Goal: Task Accomplishment & Management: Complete application form

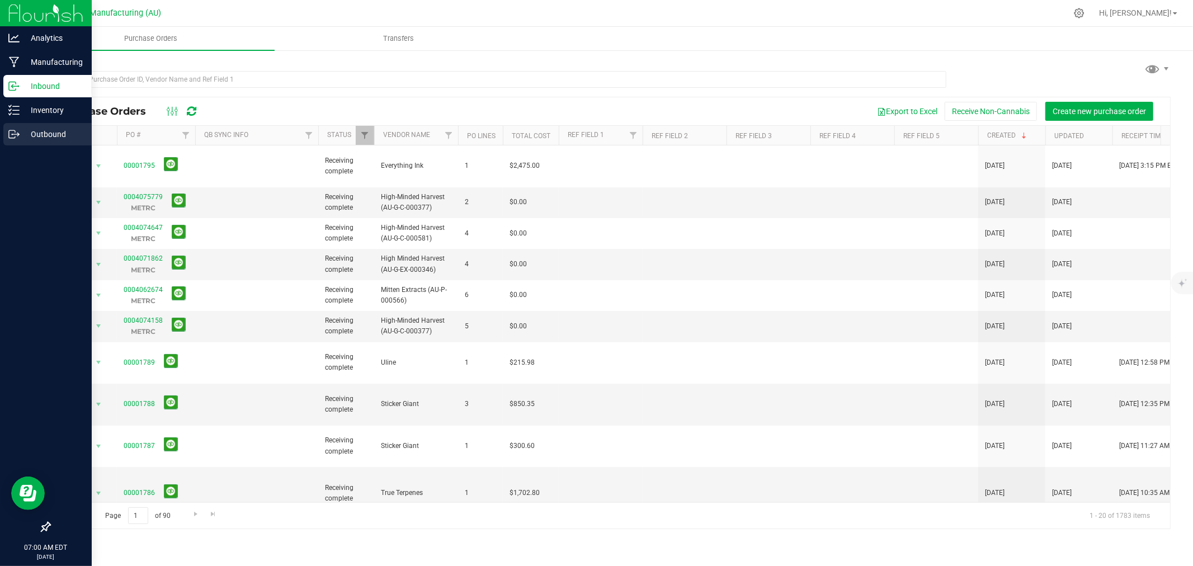
click at [34, 131] on p "Outbound" at bounding box center [53, 134] width 67 height 13
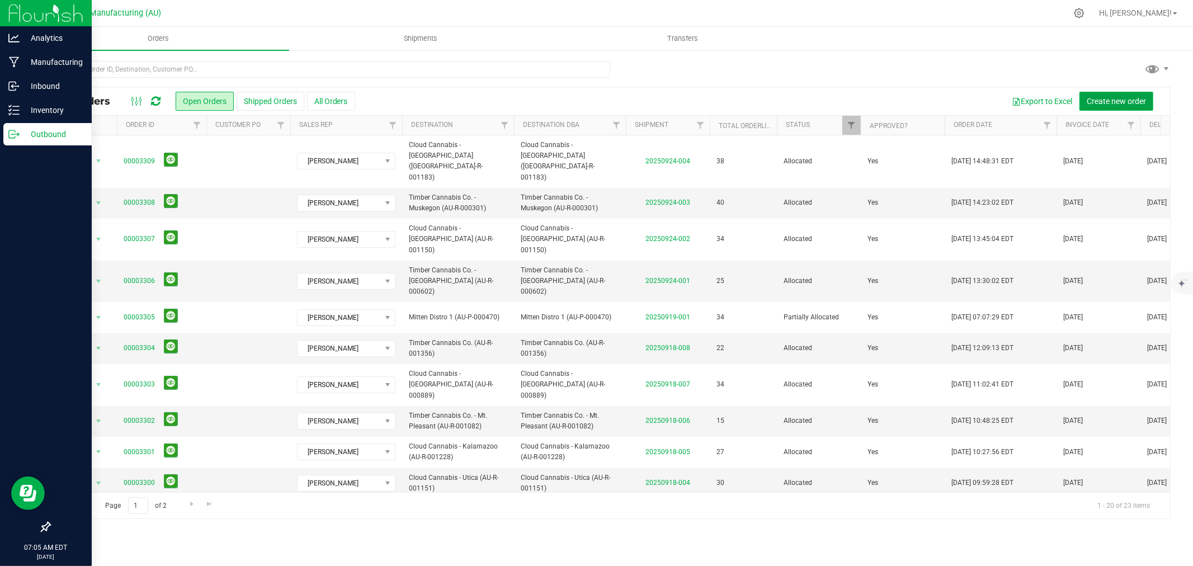
click at [1119, 97] on span "Create new order" at bounding box center [1116, 101] width 59 height 9
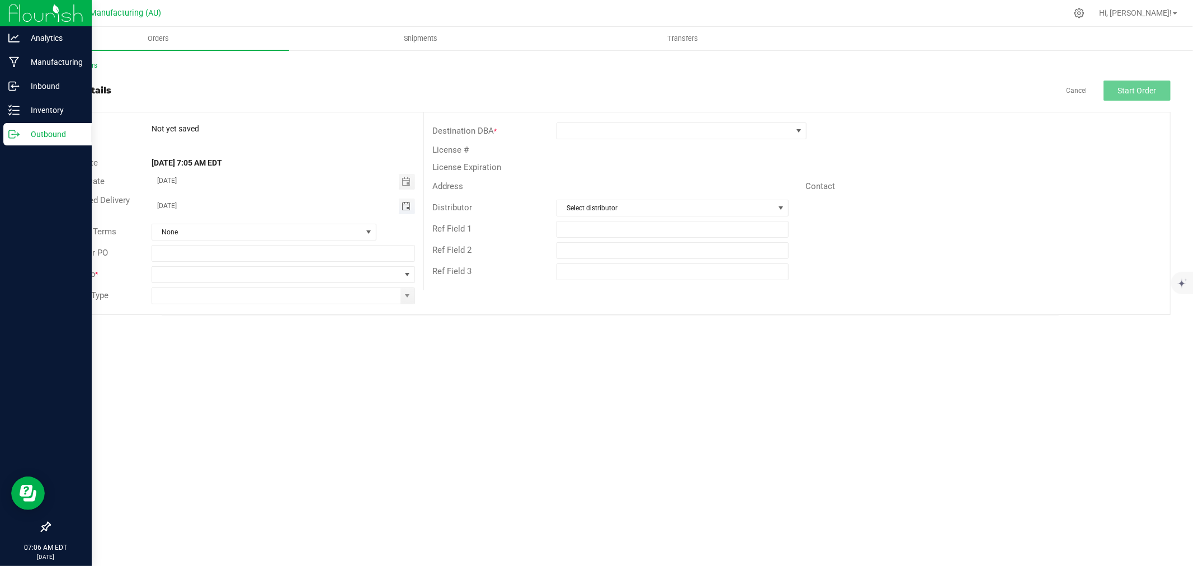
click at [406, 204] on span "Toggle calendar" at bounding box center [406, 206] width 9 height 9
click at [234, 334] on span "30" at bounding box center [235, 336] width 16 height 17
type input "[DATE]"
click at [403, 271] on span at bounding box center [407, 274] width 9 height 9
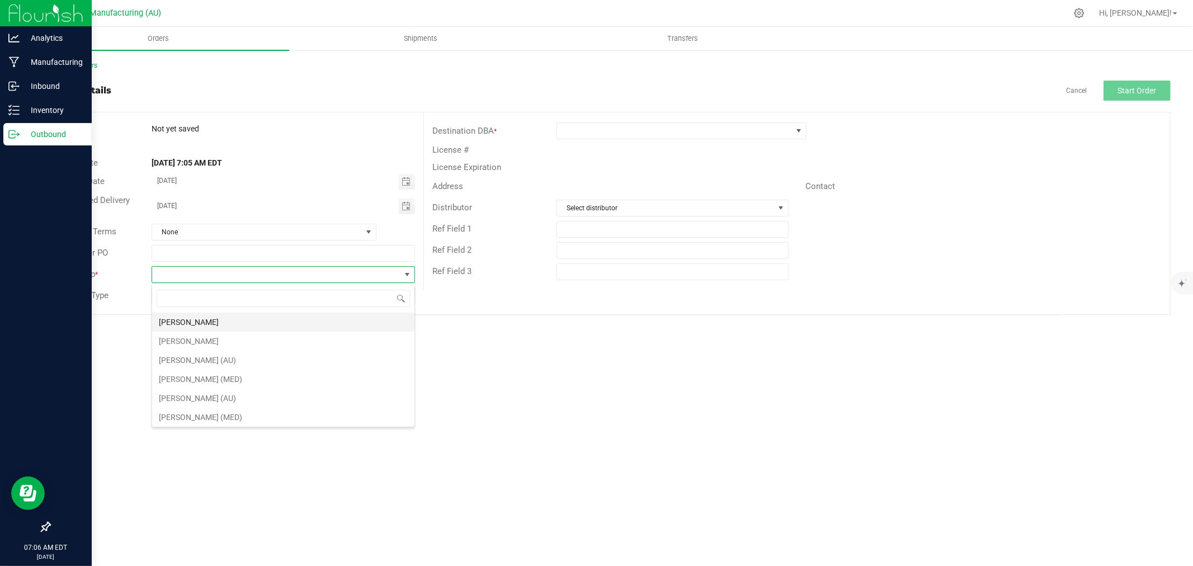
scroll to position [17, 263]
click at [253, 315] on li "[PERSON_NAME]" at bounding box center [283, 322] width 262 height 19
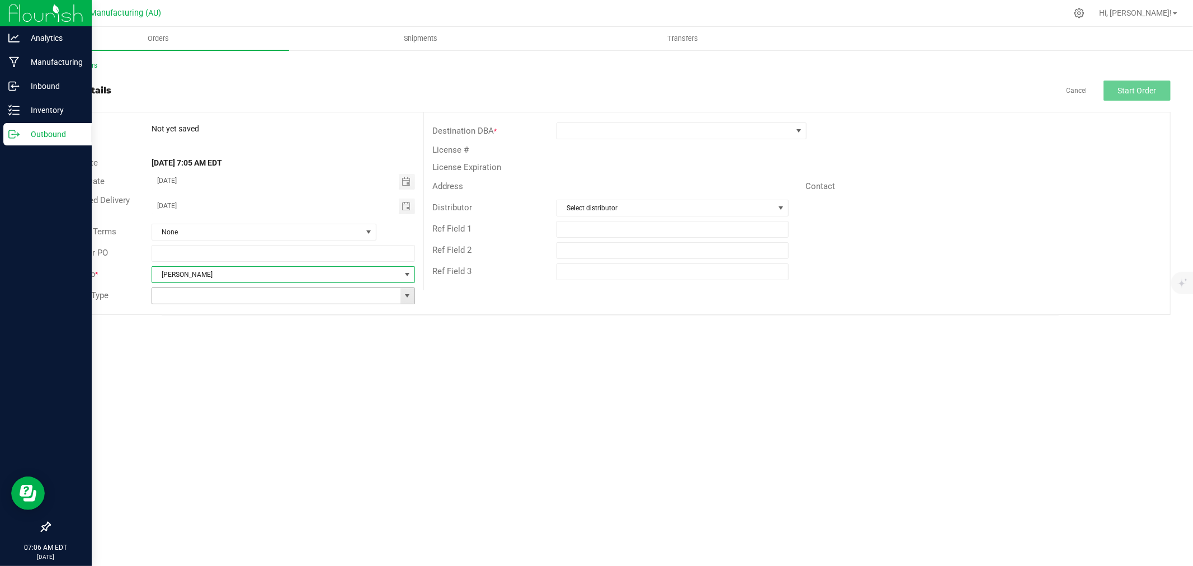
click at [410, 291] on span at bounding box center [407, 295] width 9 height 9
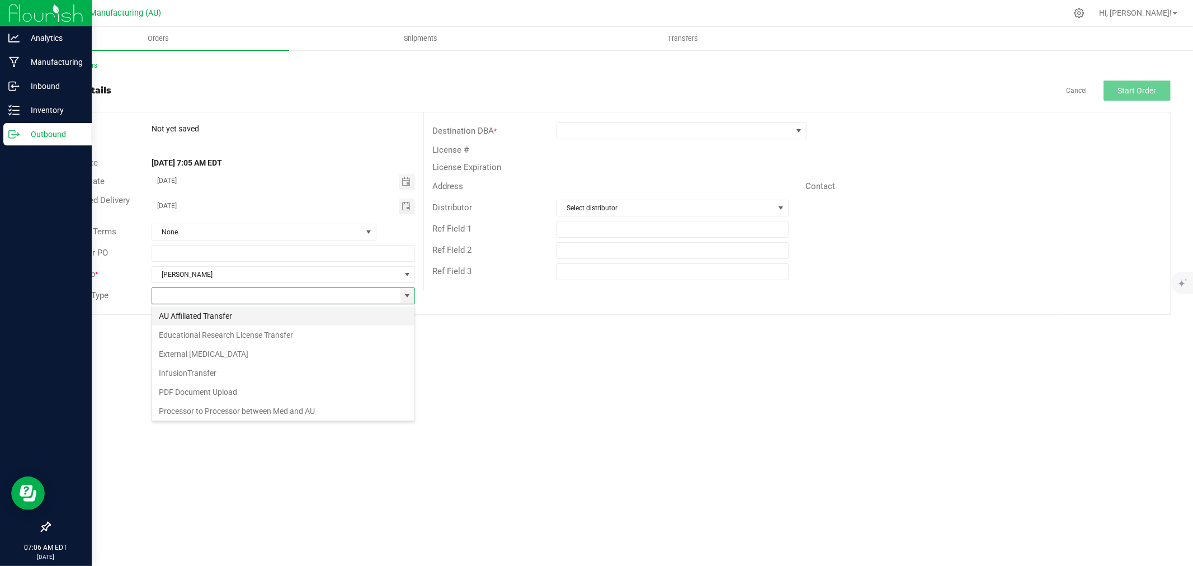
click at [267, 315] on li "AU Affiliated Transfer" at bounding box center [283, 315] width 262 height 19
type input "AU Affiliated Transfer"
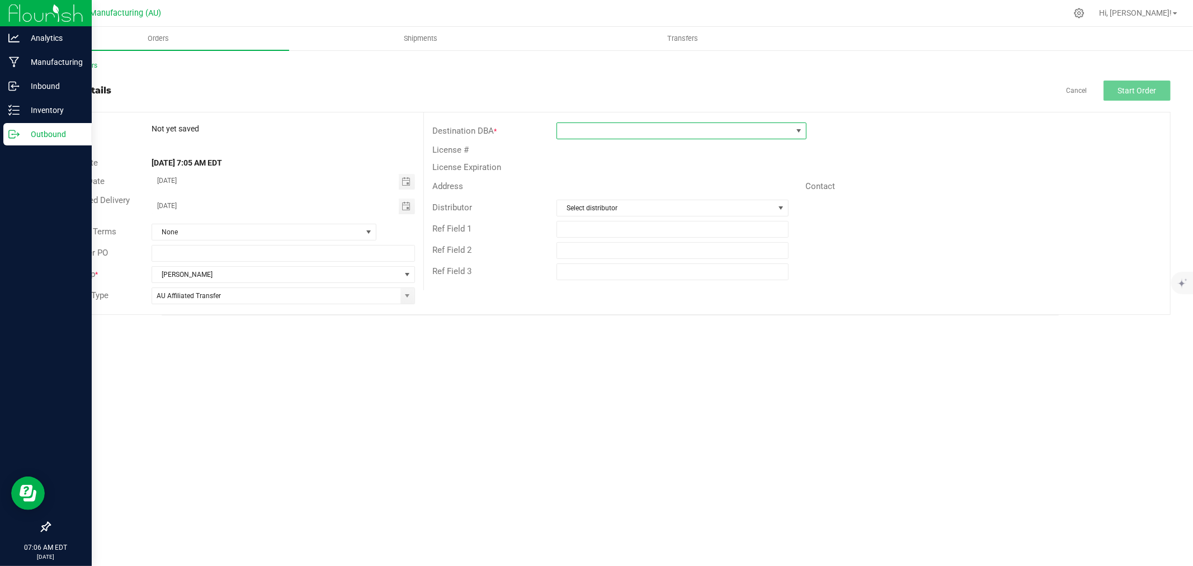
click at [690, 130] on span at bounding box center [674, 131] width 235 height 16
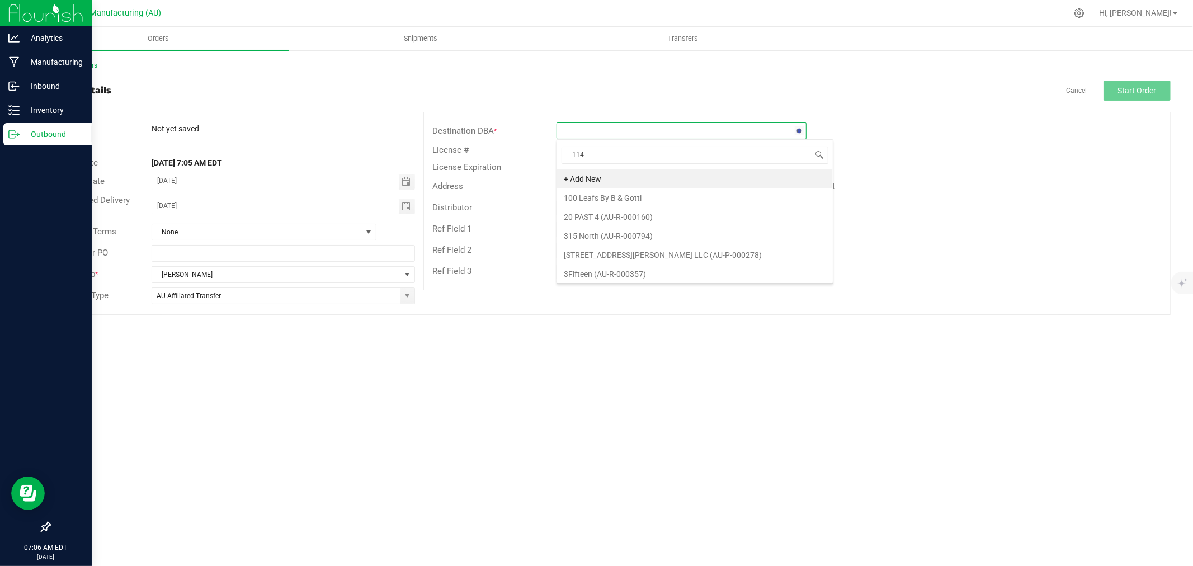
type input "1147"
click at [698, 177] on li "Cloud Cannabis - [PERSON_NAME] St. (AU-R-001147)" at bounding box center [681, 178] width 249 height 19
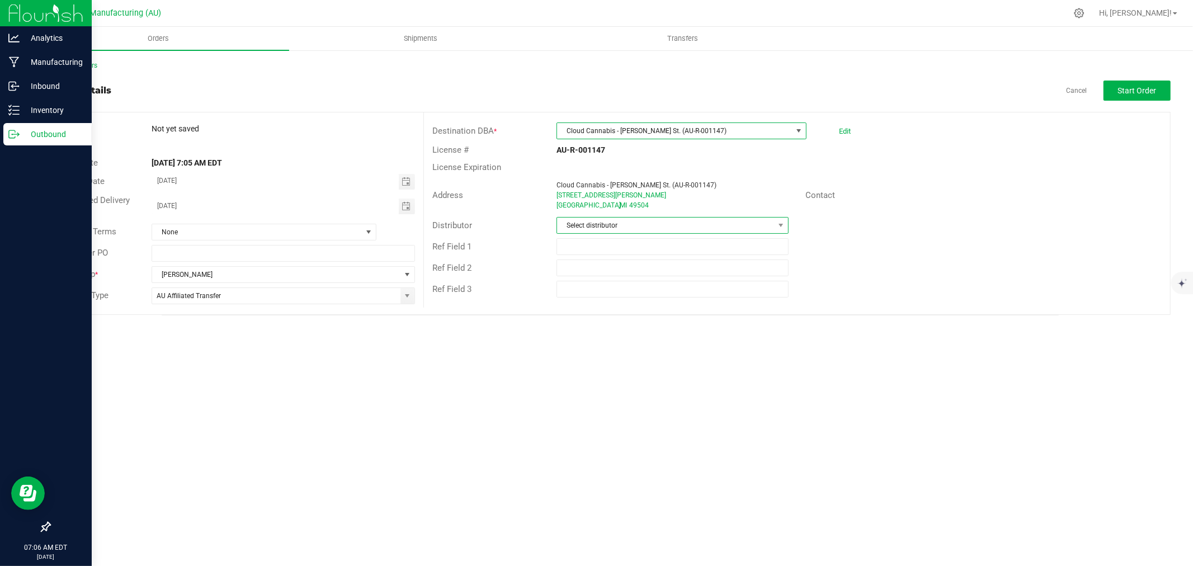
click at [658, 230] on span "Select distributor" at bounding box center [665, 226] width 217 height 16
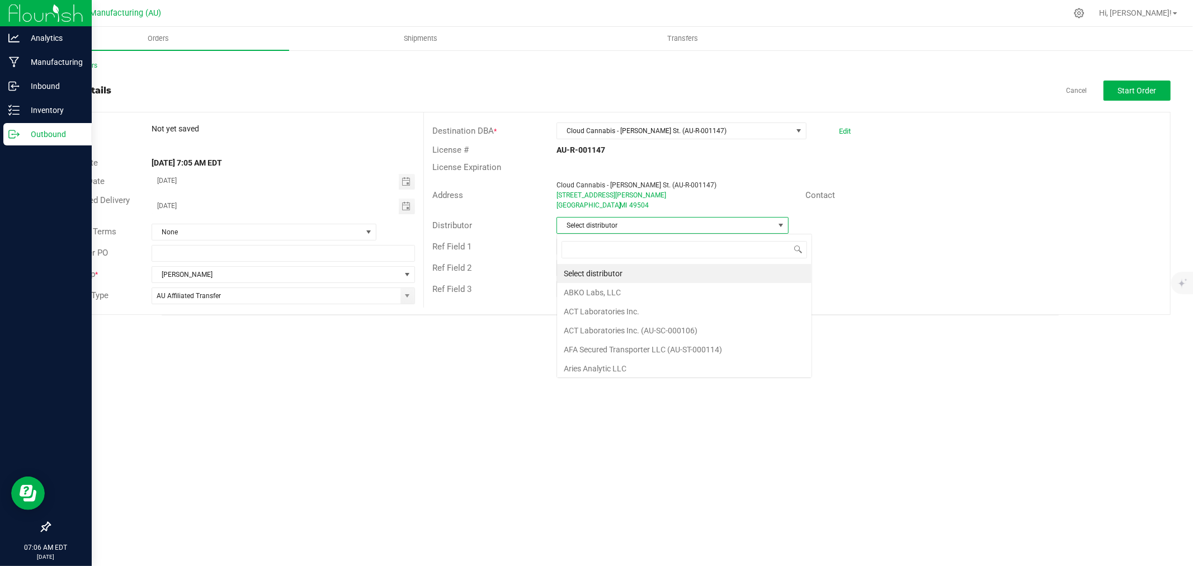
scroll to position [17, 232]
type input "123"
click at [702, 270] on li "Lake Effects Logistics (AU-ST-000123)" at bounding box center [672, 273] width 231 height 19
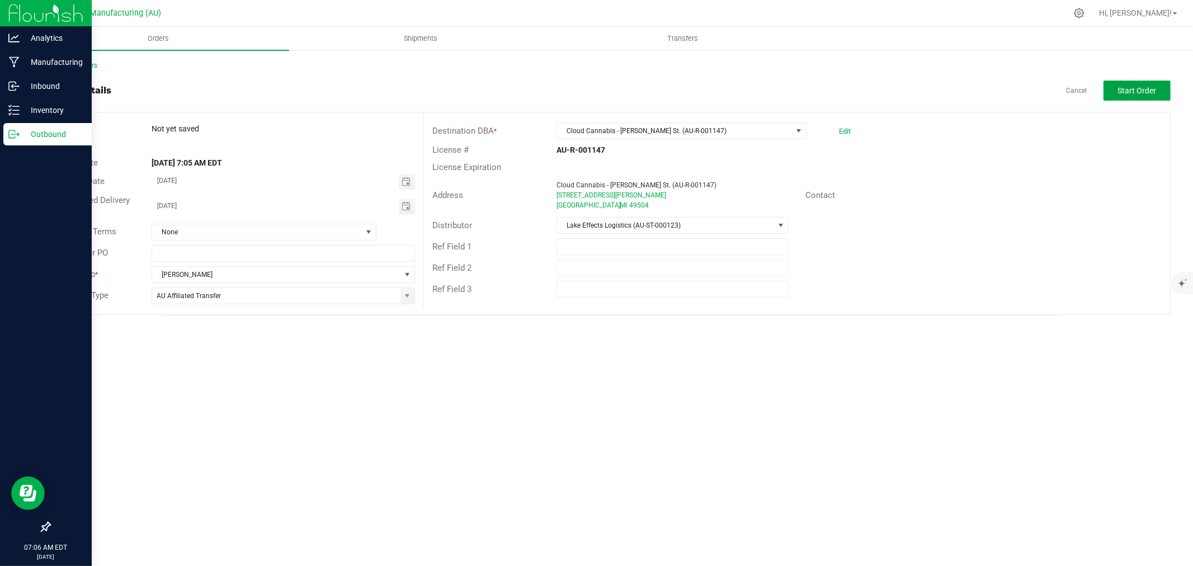
click at [1141, 93] on span "Start Order" at bounding box center [1137, 90] width 39 height 9
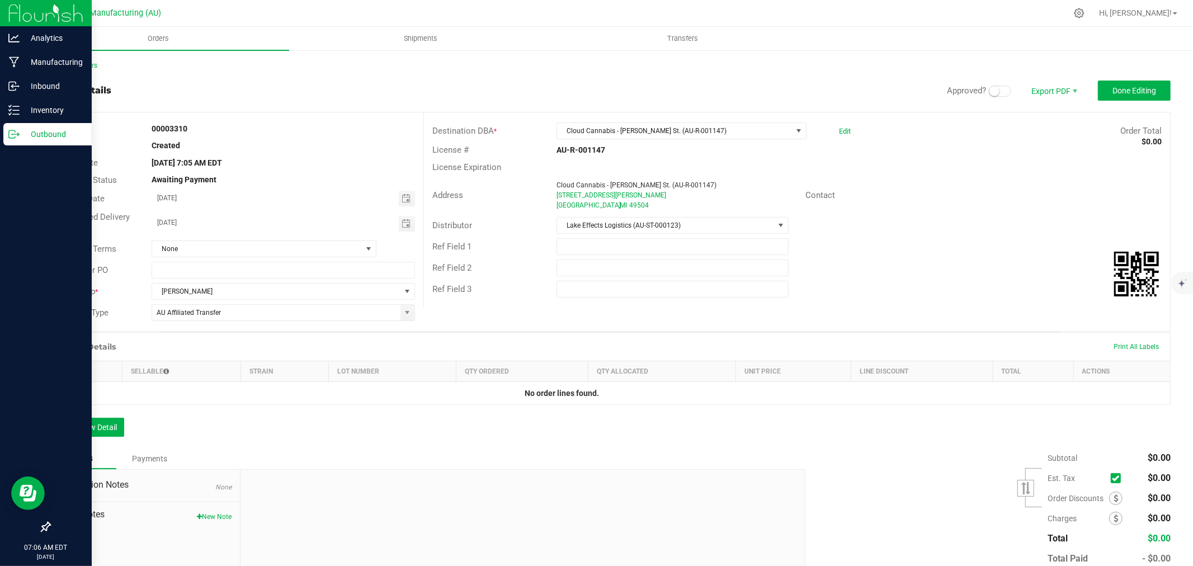
click at [990, 93] on span at bounding box center [1000, 91] width 22 height 11
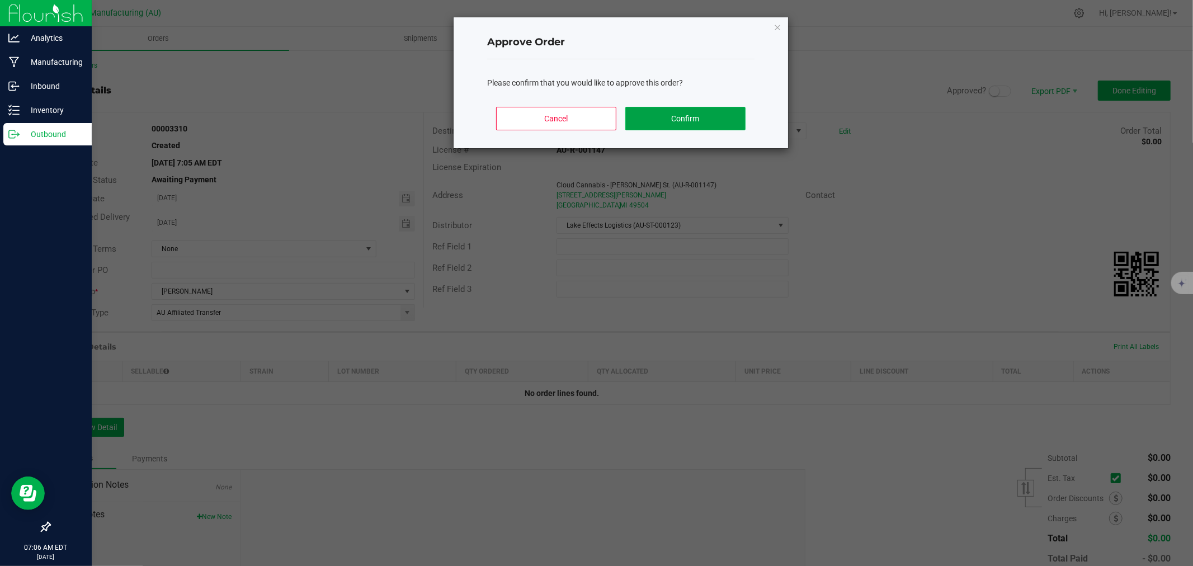
click at [678, 116] on button "Confirm" at bounding box center [685, 118] width 120 height 23
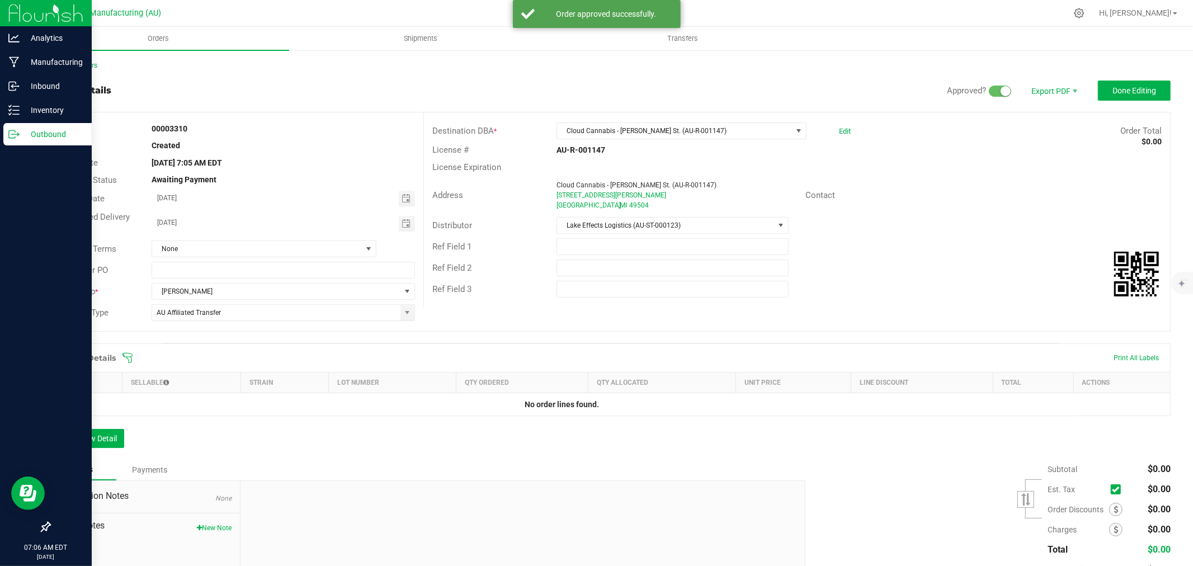
click at [129, 362] on icon at bounding box center [127, 358] width 10 height 10
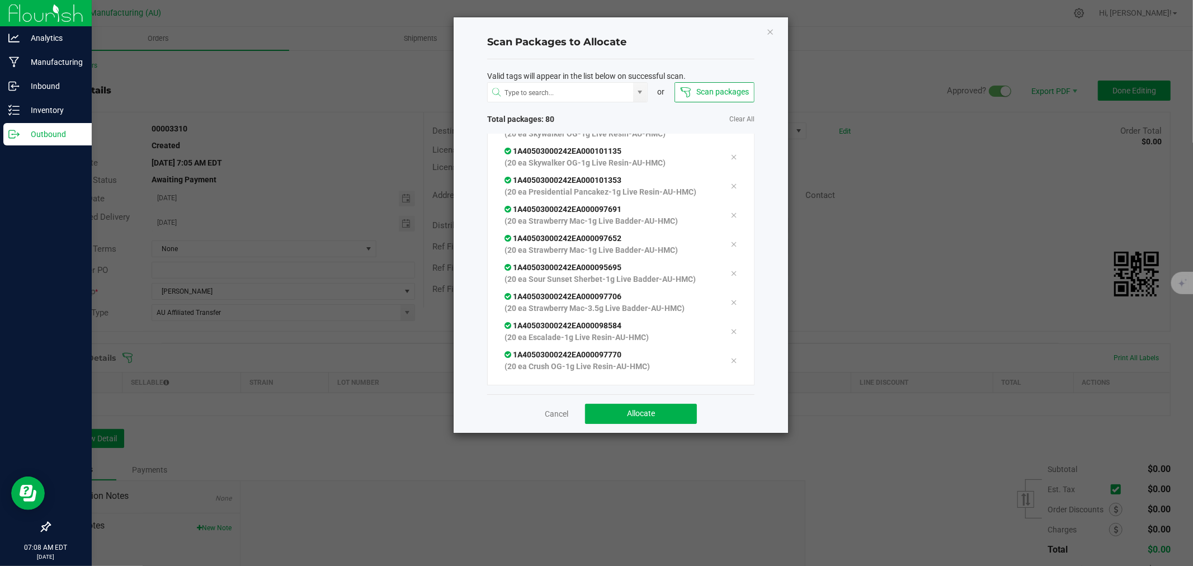
scroll to position [2256, 0]
click at [606, 413] on button "Allocate" at bounding box center [641, 414] width 112 height 20
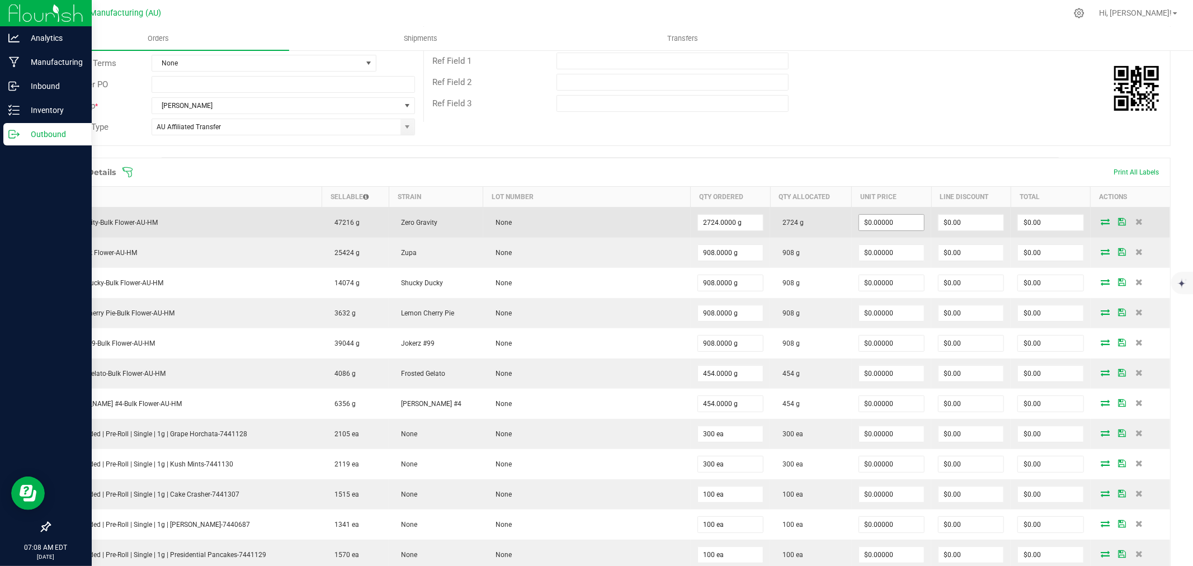
scroll to position [186, 0]
click at [859, 225] on input "0" at bounding box center [891, 222] width 65 height 16
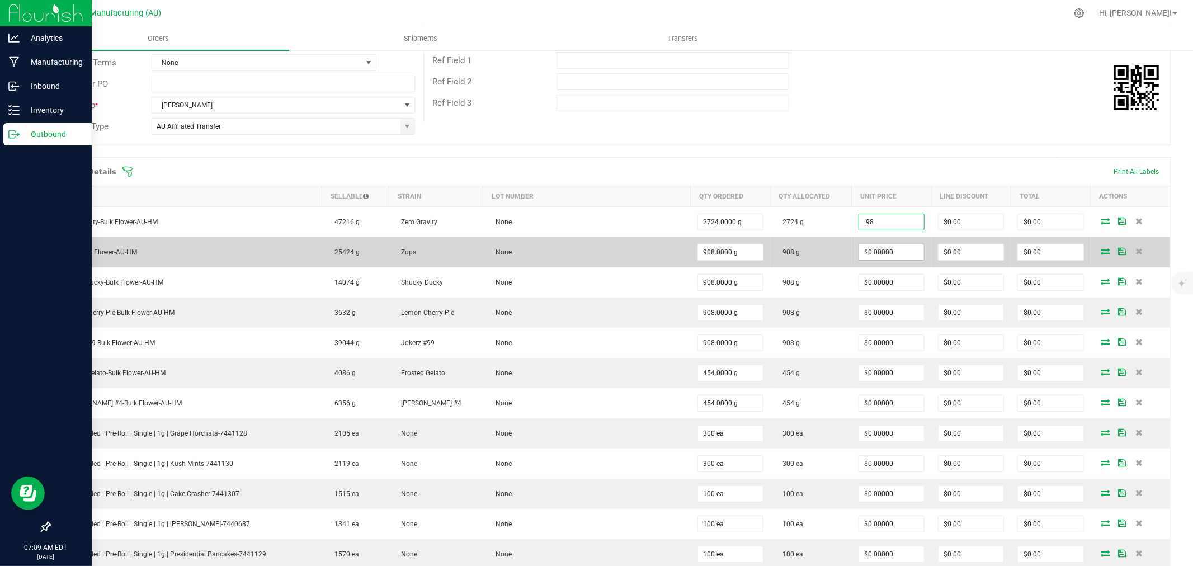
click at [865, 253] on input "$0.00000" at bounding box center [891, 252] width 65 height 16
type input "$0.98000"
type input "$2,669.52"
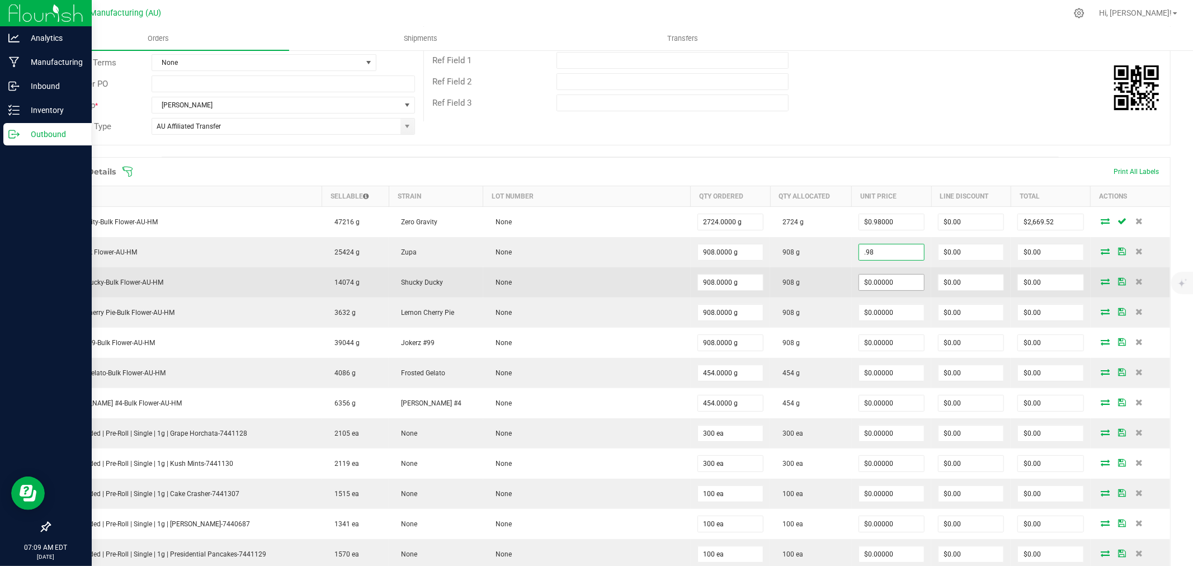
type input "$0.98000"
type input "$889.84"
click at [876, 285] on input "0" at bounding box center [891, 283] width 65 height 16
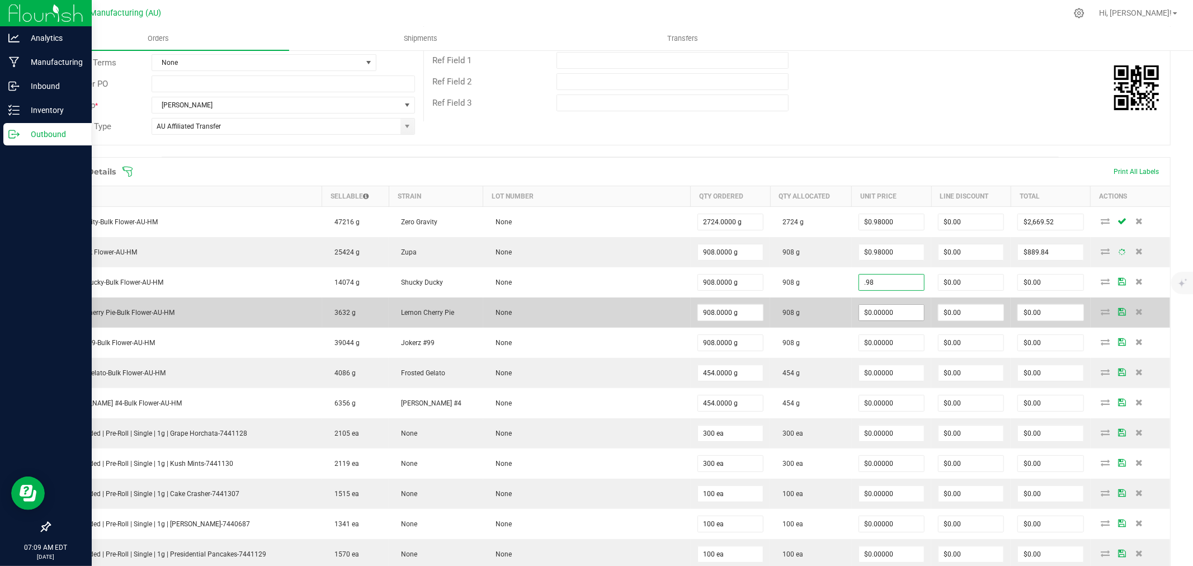
type input "$0.98000"
type input "$889.84"
click at [878, 310] on input "0" at bounding box center [891, 313] width 65 height 16
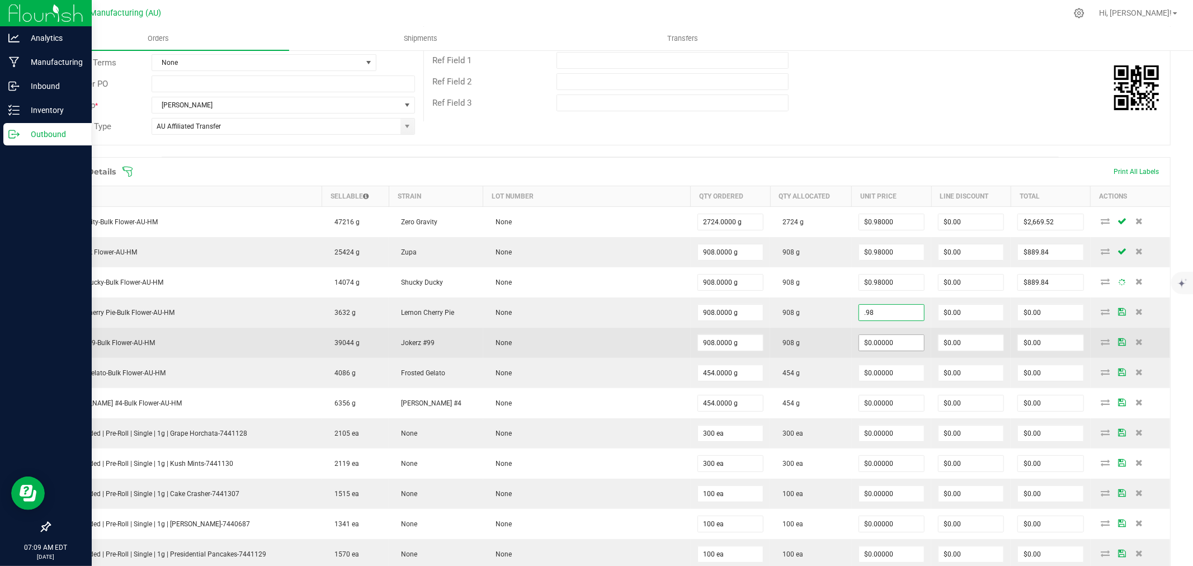
type input "$0.98000"
type input "$889.84"
click at [877, 343] on input "0" at bounding box center [891, 343] width 65 height 16
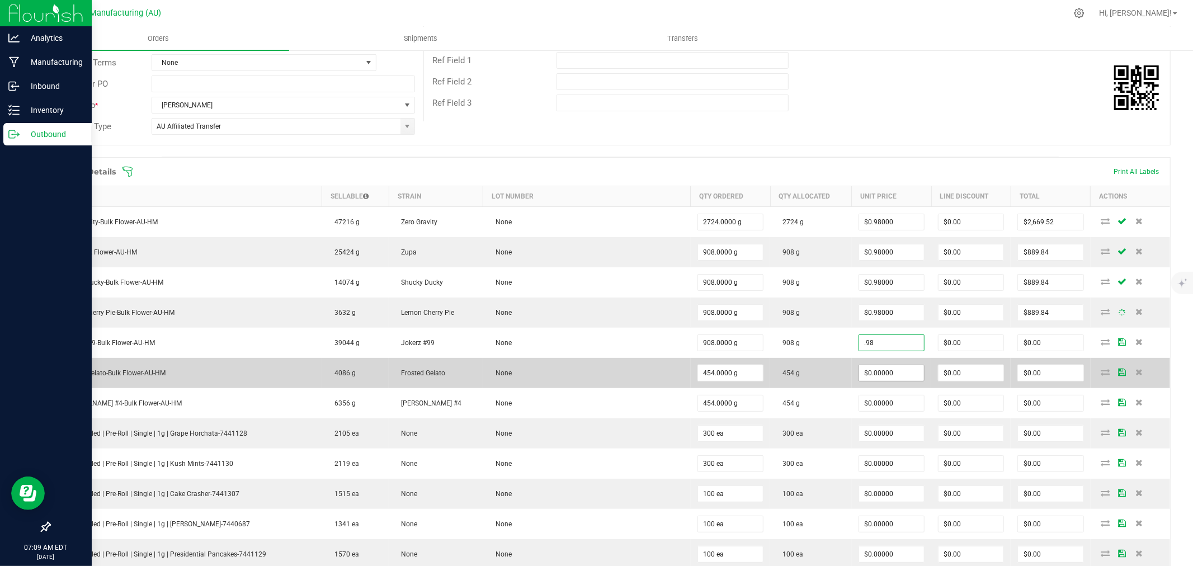
type input ".98"
click at [878, 369] on input "$0.00000" at bounding box center [891, 373] width 65 height 16
type input "0"
type input "$0.98000"
type input "$889.84"
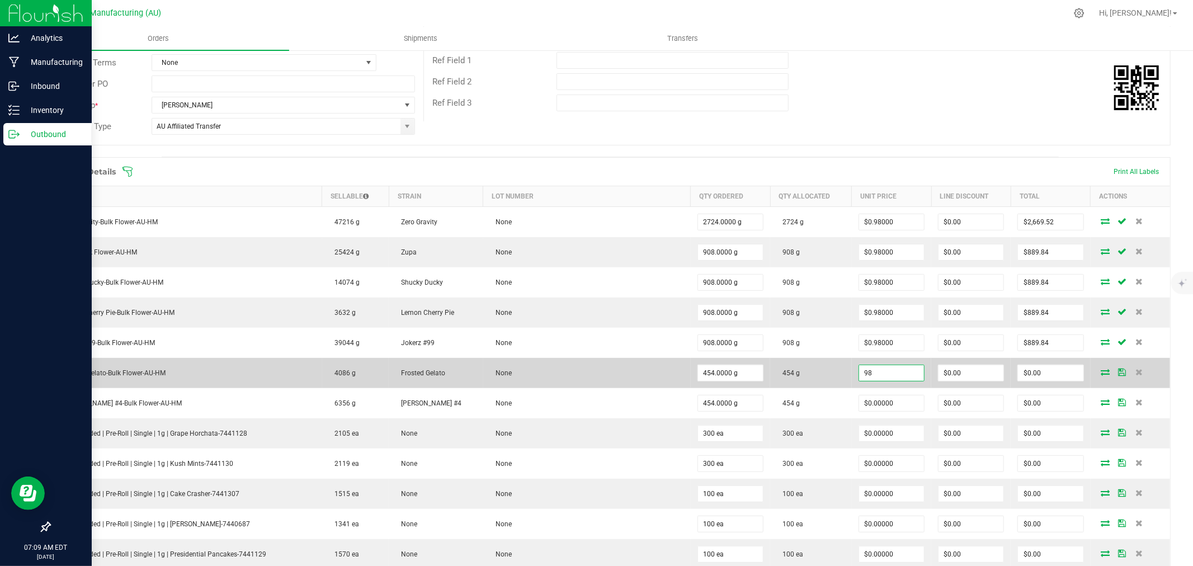
click at [888, 375] on input "98" at bounding box center [891, 373] width 65 height 16
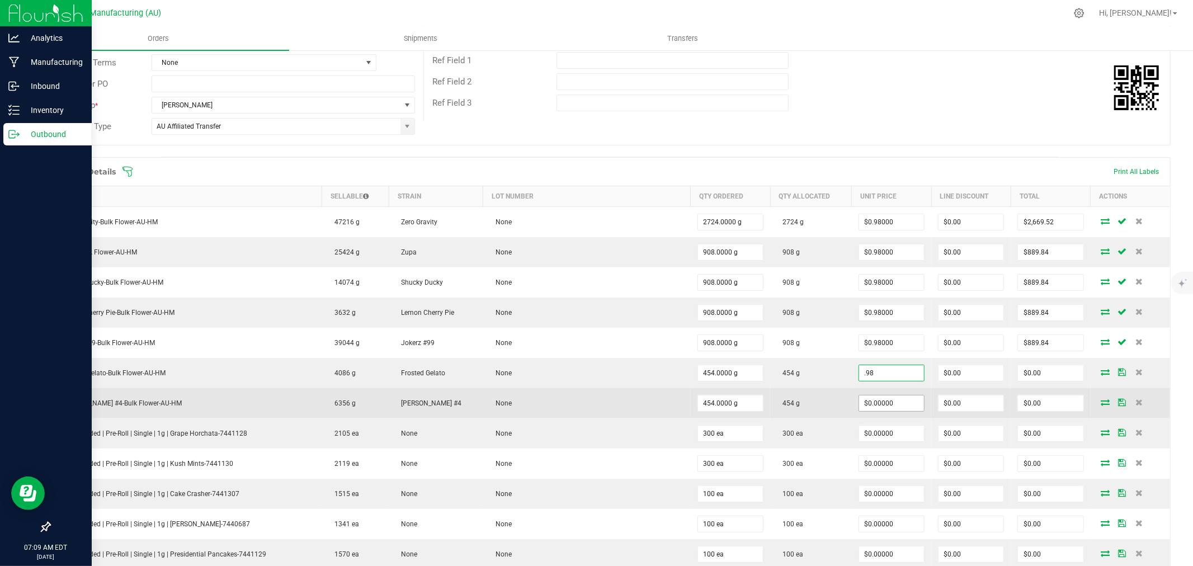
type input "$0.98000"
type input "$444.92"
click at [890, 399] on input "0" at bounding box center [891, 403] width 65 height 16
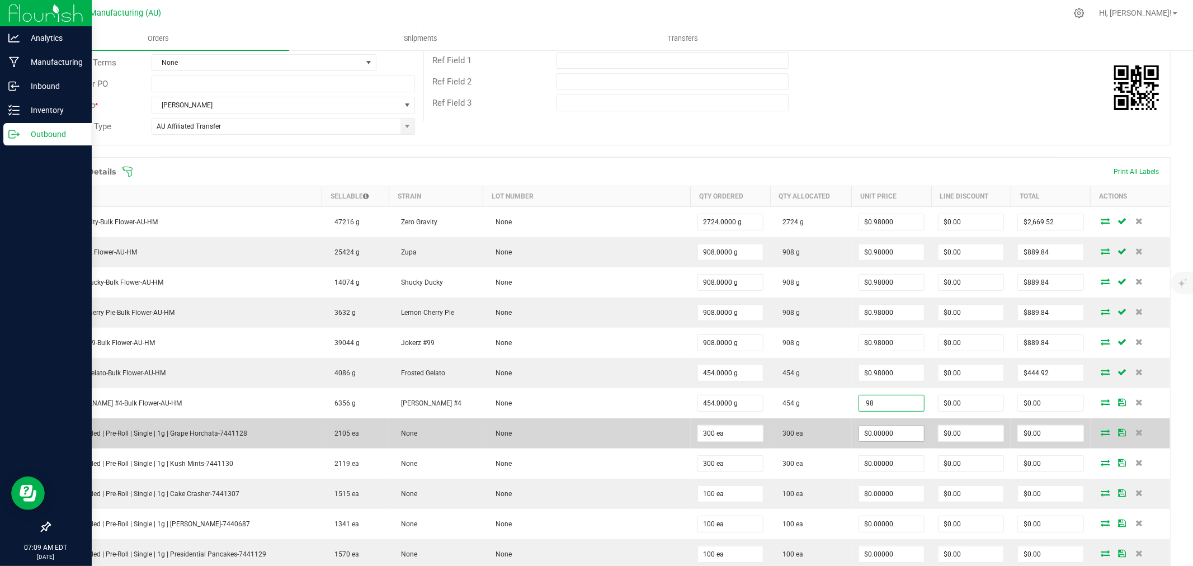
type input "$0.98000"
type input "$444.92"
click at [895, 433] on input "0" at bounding box center [891, 434] width 65 height 16
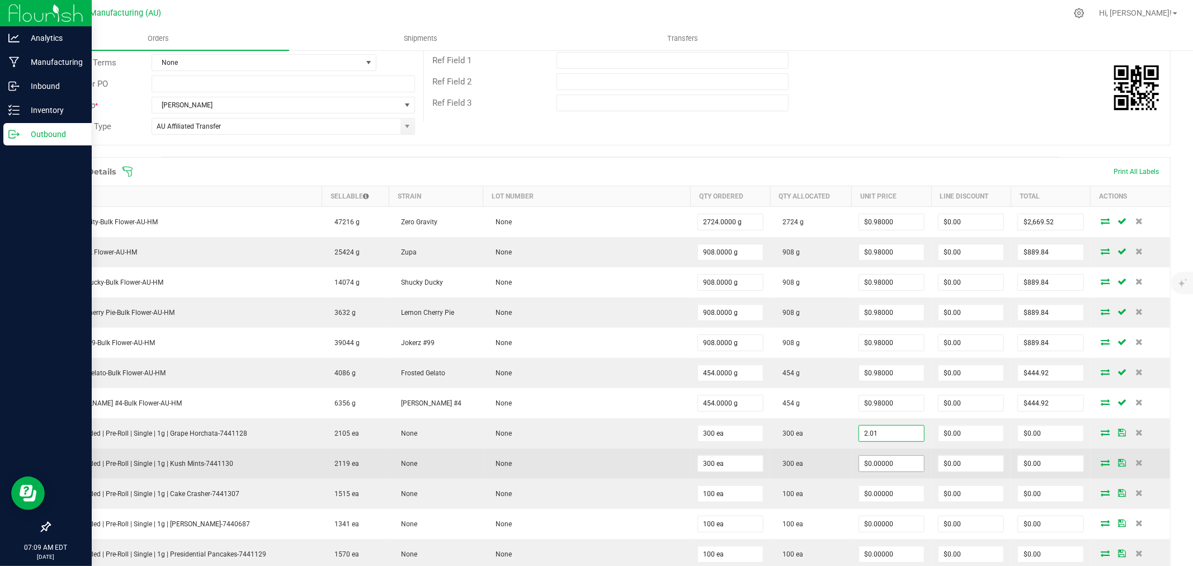
type input "$2.01000"
type input "$603.00"
click at [883, 468] on input "0" at bounding box center [891, 464] width 65 height 16
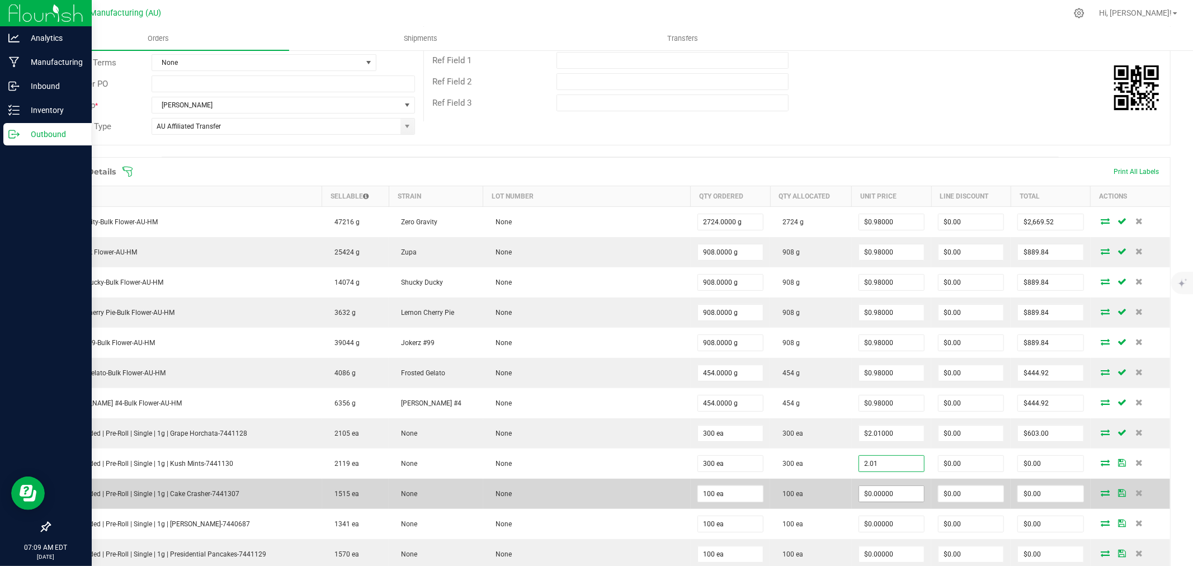
type input "$2.01000"
type input "$603.00"
click at [875, 499] on input "0" at bounding box center [891, 494] width 65 height 16
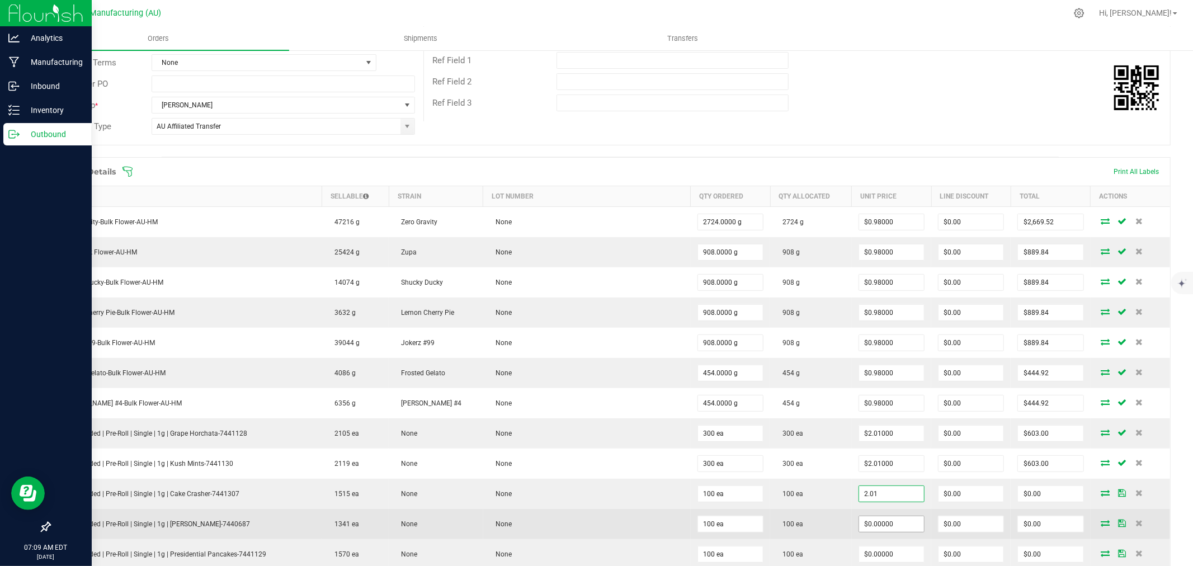
type input "$2.01000"
type input "$201.00"
click at [875, 530] on input "0" at bounding box center [891, 524] width 65 height 16
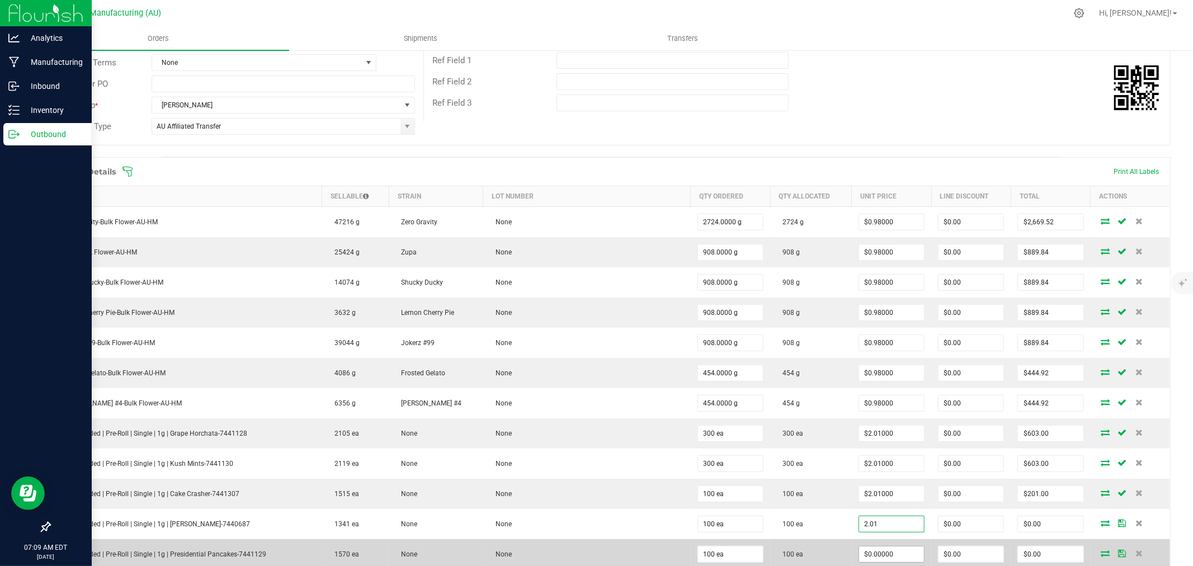
type input "$2.01000"
type input "$201.00"
click at [867, 556] on input "0" at bounding box center [891, 554] width 65 height 16
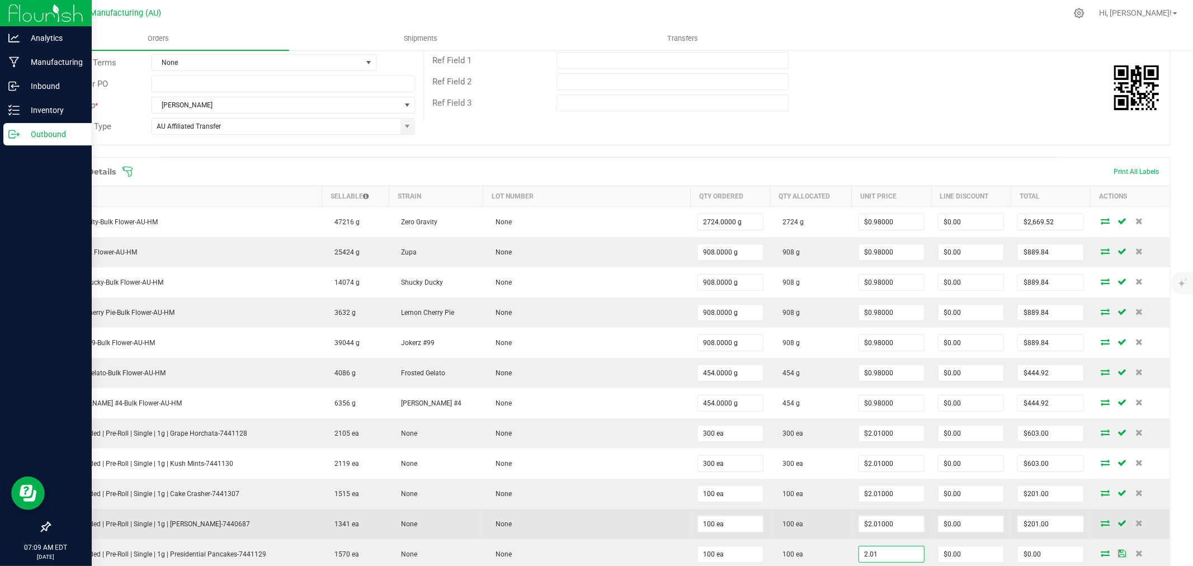
type input "$2.01000"
type input "$201.00"
click at [828, 522] on td "100 ea" at bounding box center [811, 524] width 82 height 30
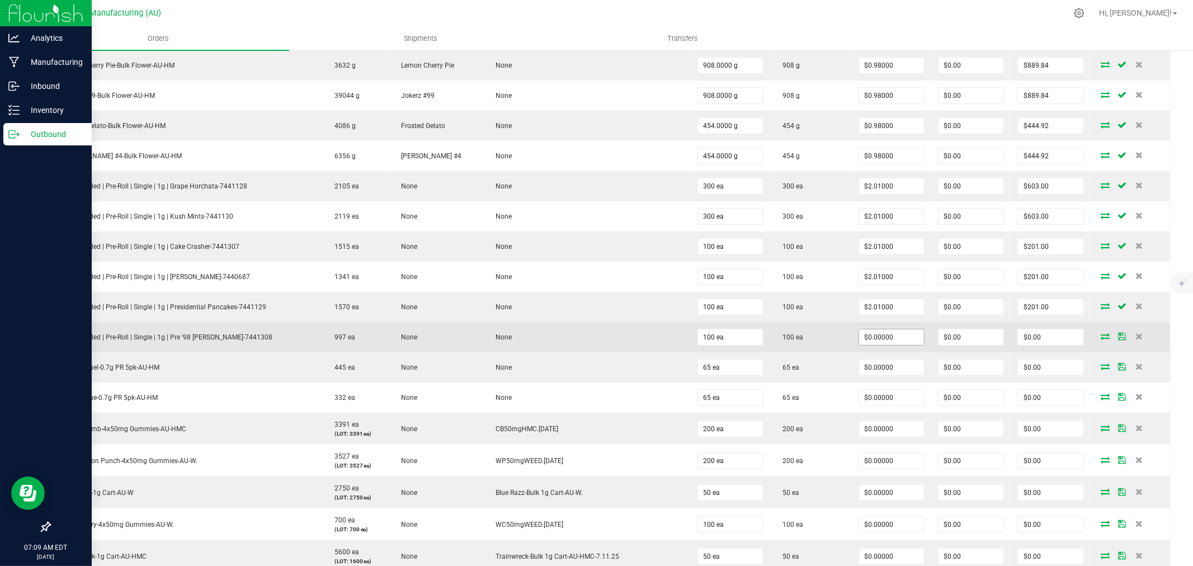
scroll to position [435, 0]
click at [876, 337] on input "0" at bounding box center [891, 336] width 65 height 16
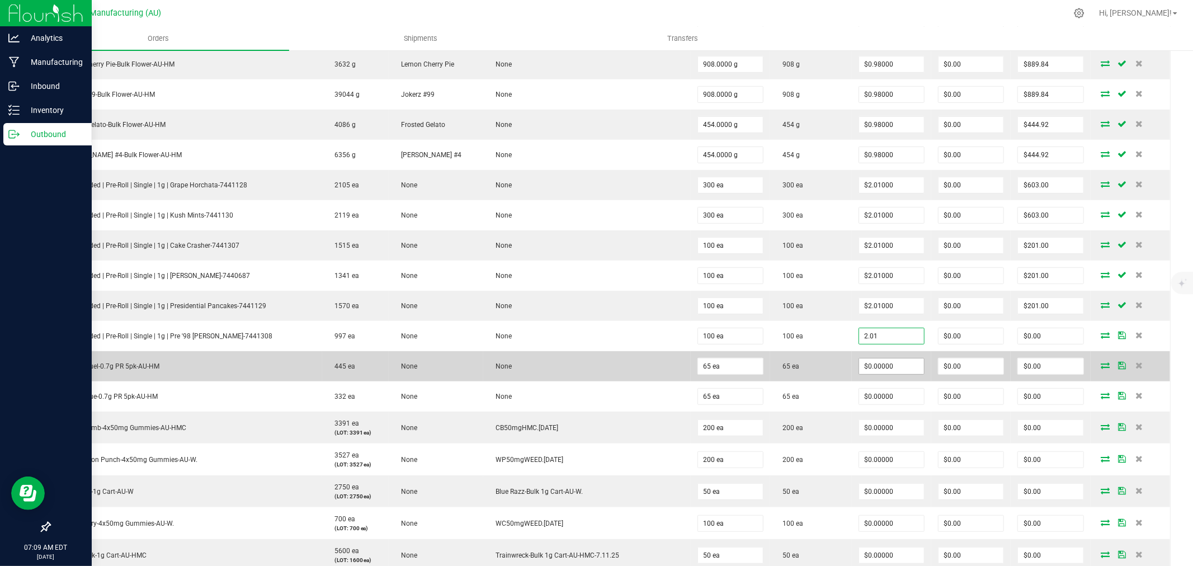
type input "$2.01000"
type input "$201.00"
click at [884, 367] on input "0" at bounding box center [891, 366] width 65 height 16
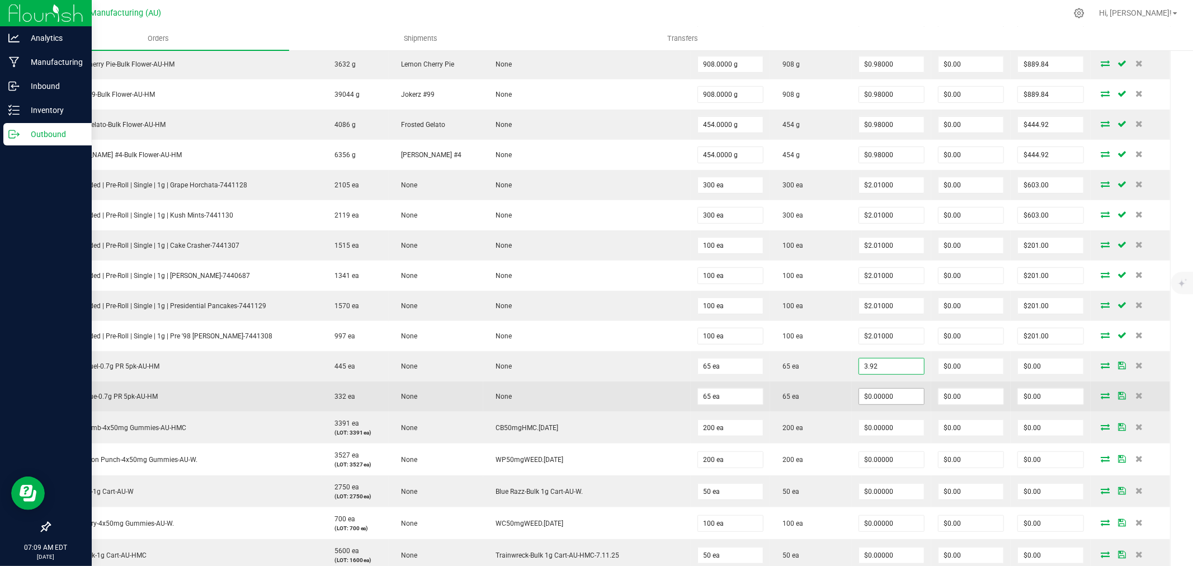
type input "$3.92000"
type input "$254.80"
click at [881, 403] on input "0" at bounding box center [891, 397] width 65 height 16
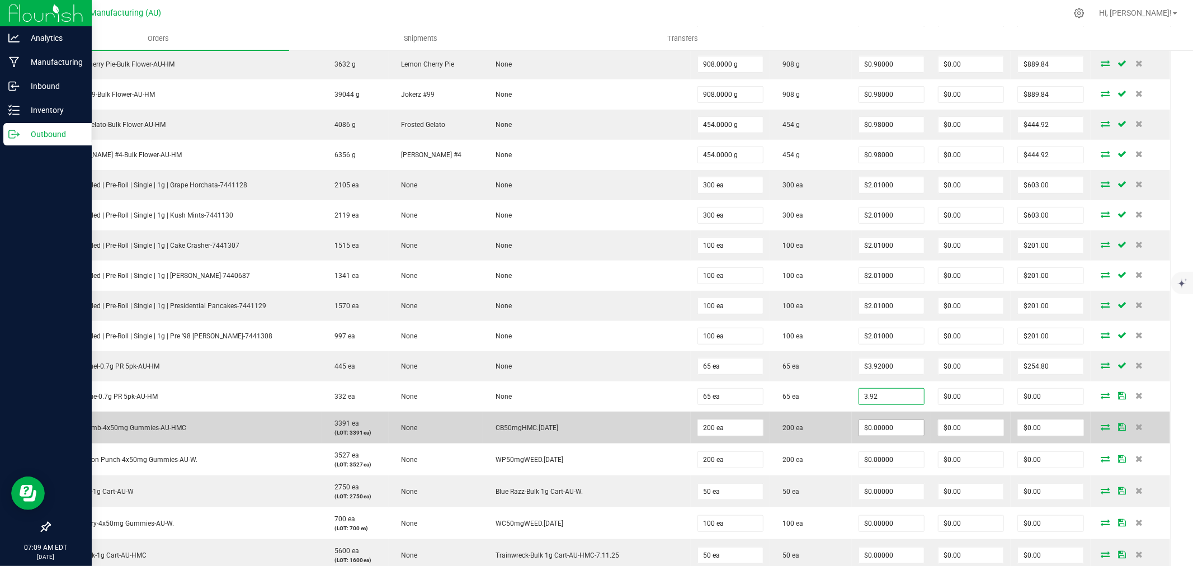
type input "$3.92000"
type input "$254.80"
click at [879, 429] on input "0" at bounding box center [891, 428] width 65 height 16
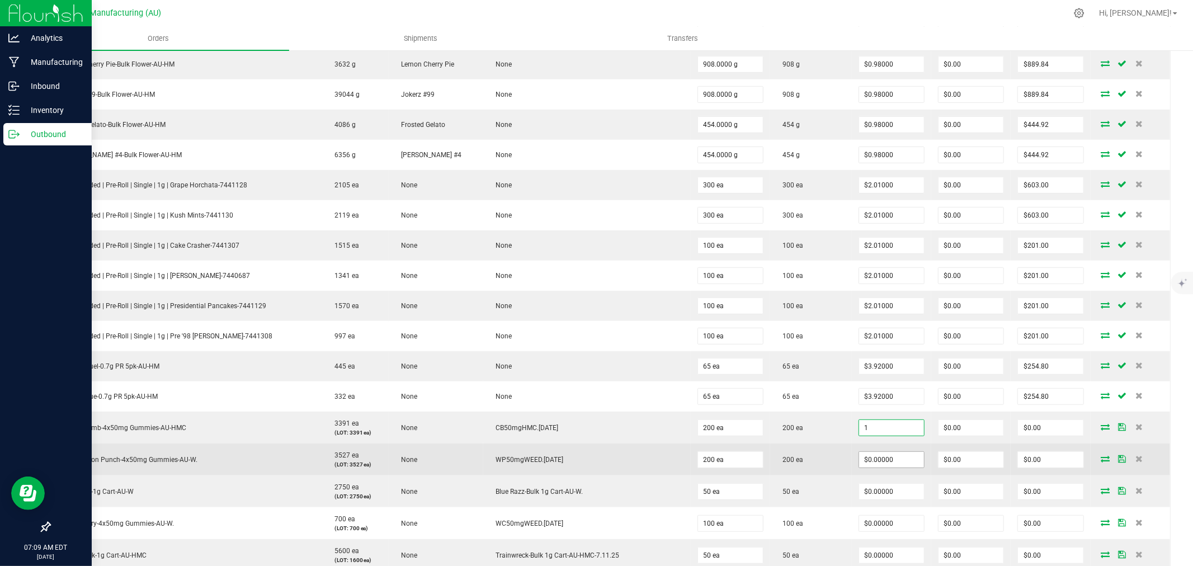
type input "$1.00000"
type input "$200.00"
click at [881, 461] on input "0" at bounding box center [891, 460] width 65 height 16
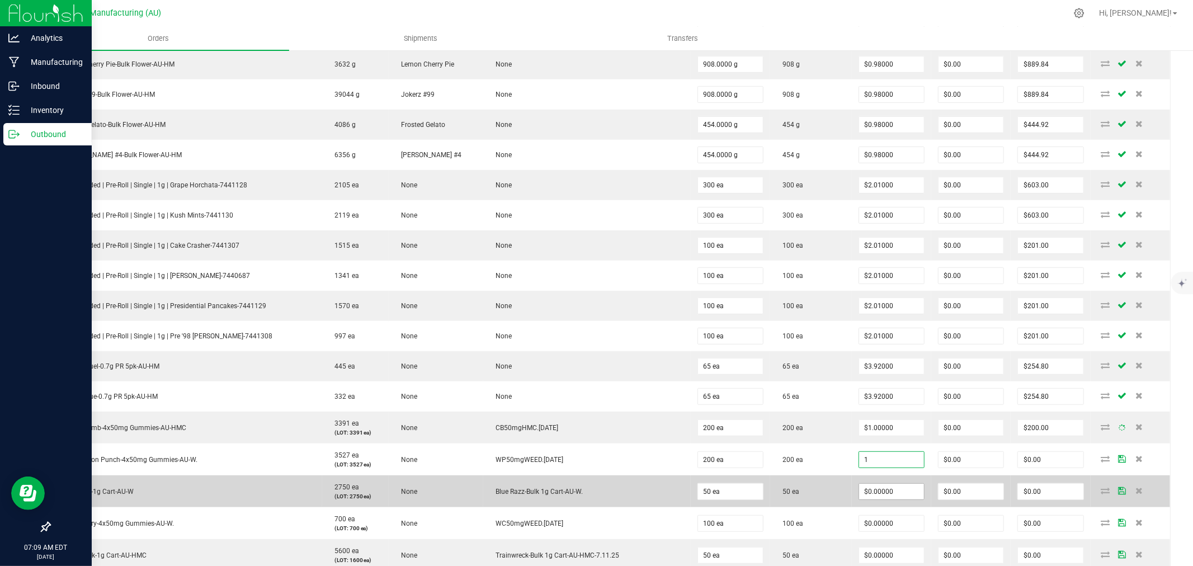
type input "$1.00000"
type input "$200.00"
click at [875, 499] on input "0" at bounding box center [891, 492] width 65 height 16
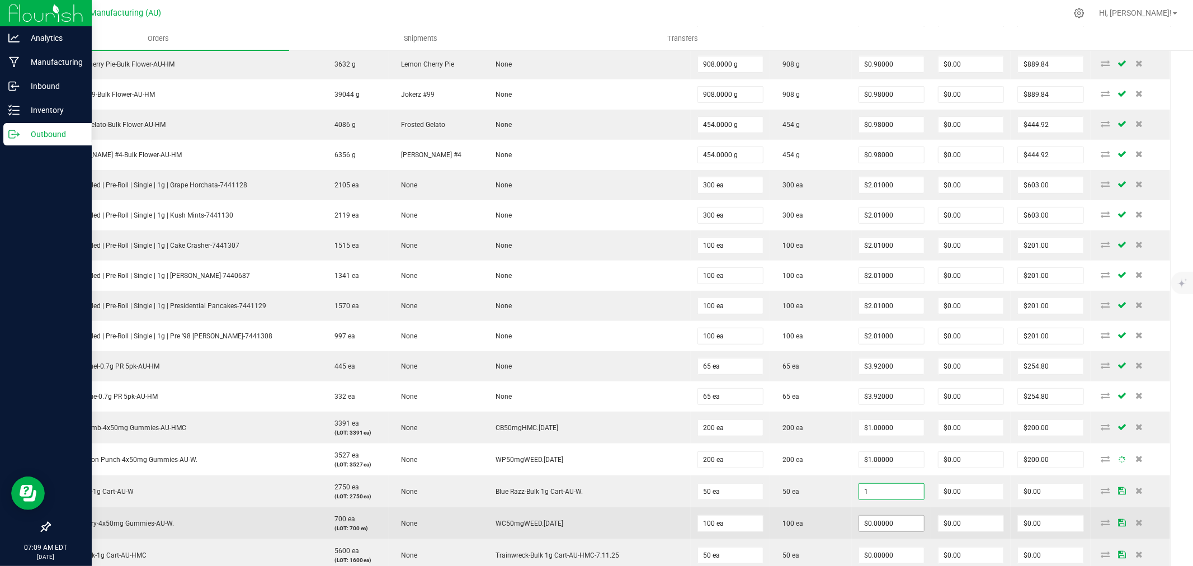
type input "$1.00000"
type input "$50.00"
click at [869, 527] on input "0" at bounding box center [891, 524] width 65 height 16
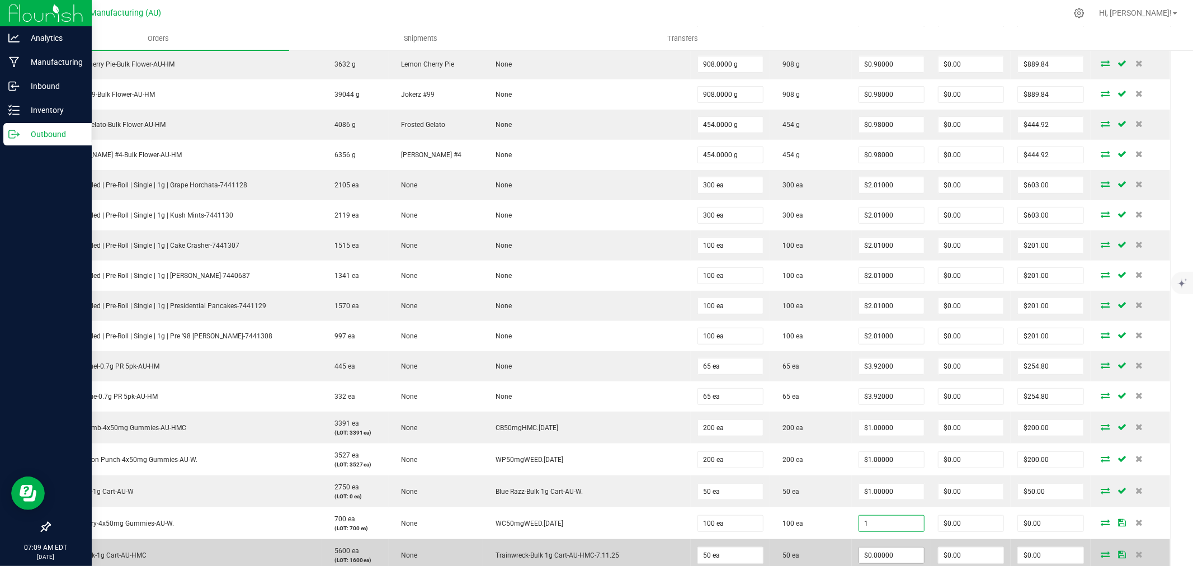
type input "$1.00000"
type input "$100.00"
click at [871, 560] on input "0" at bounding box center [891, 556] width 65 height 16
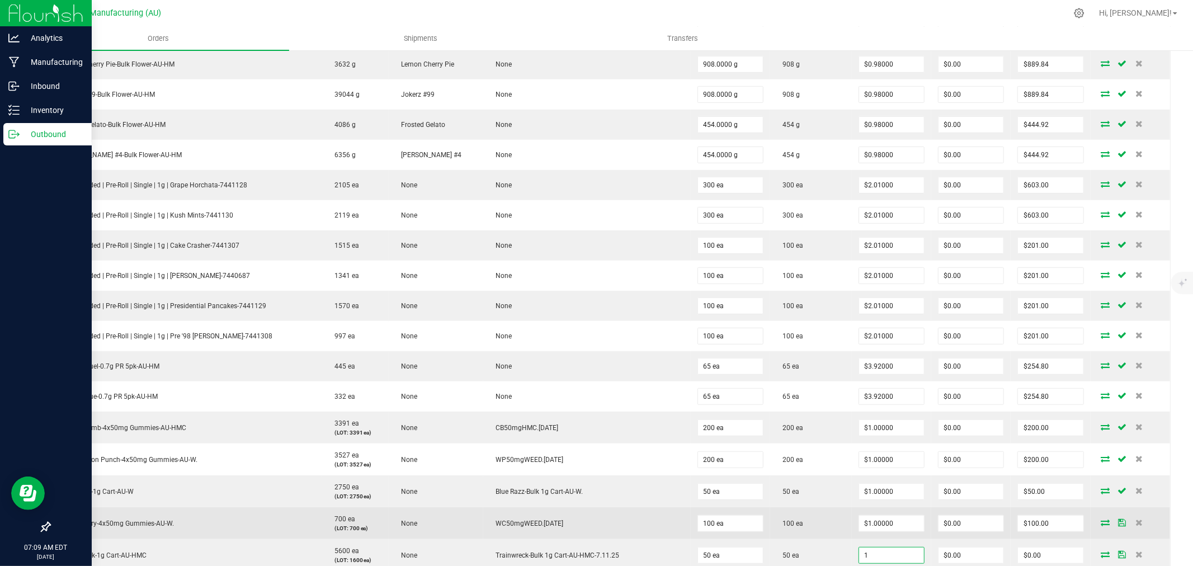
click at [832, 529] on td "100 ea" at bounding box center [811, 523] width 82 height 32
type input "$1.00000"
type input "$50.00"
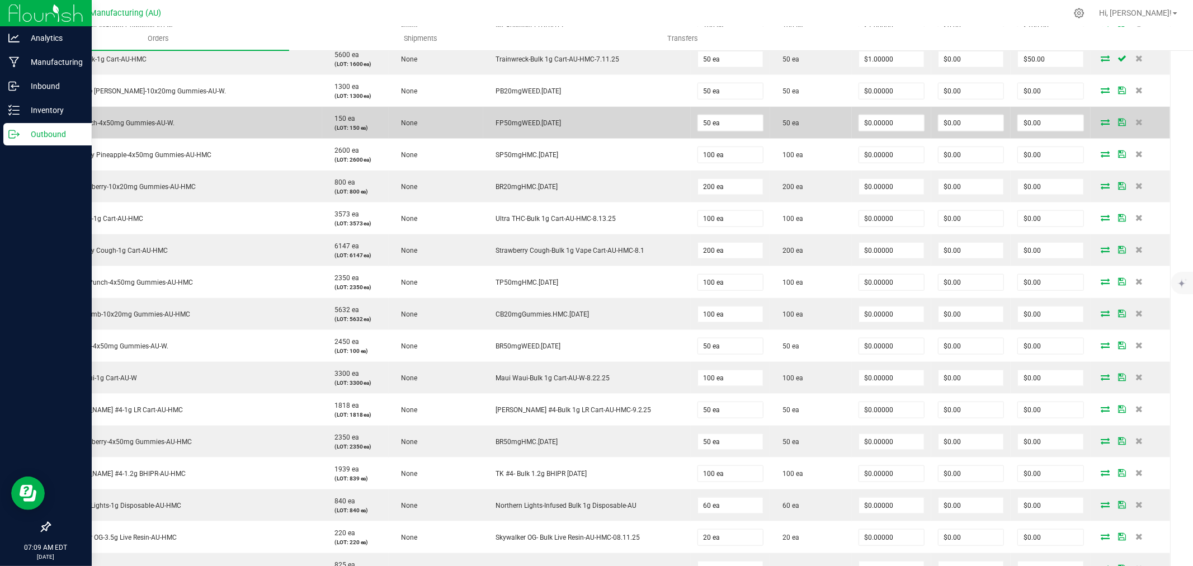
scroll to position [931, 0]
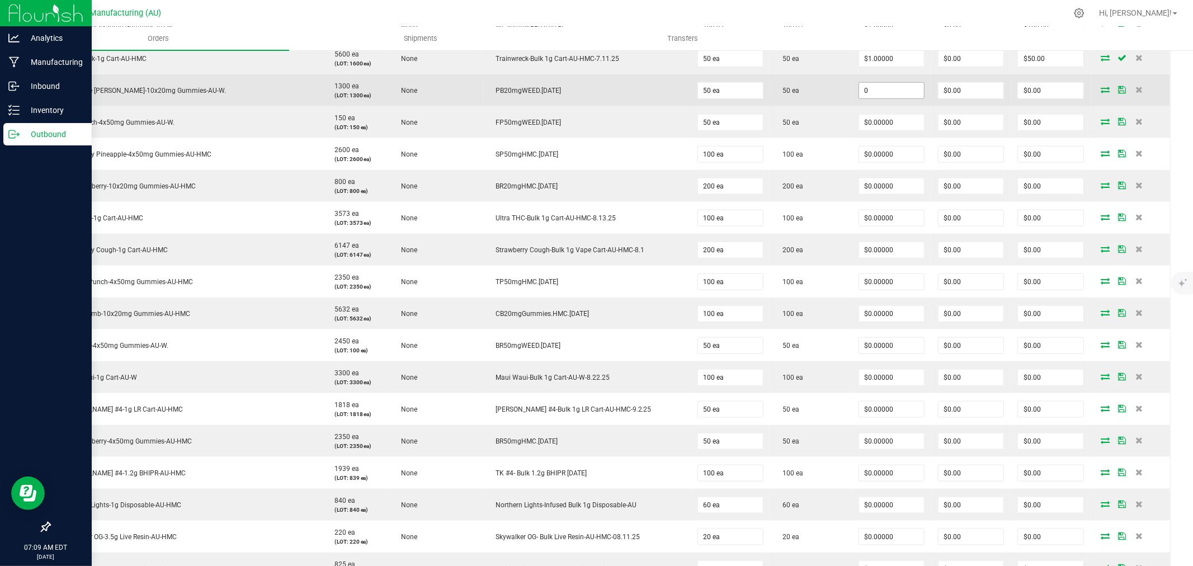
click at [888, 91] on input "0" at bounding box center [891, 91] width 65 height 16
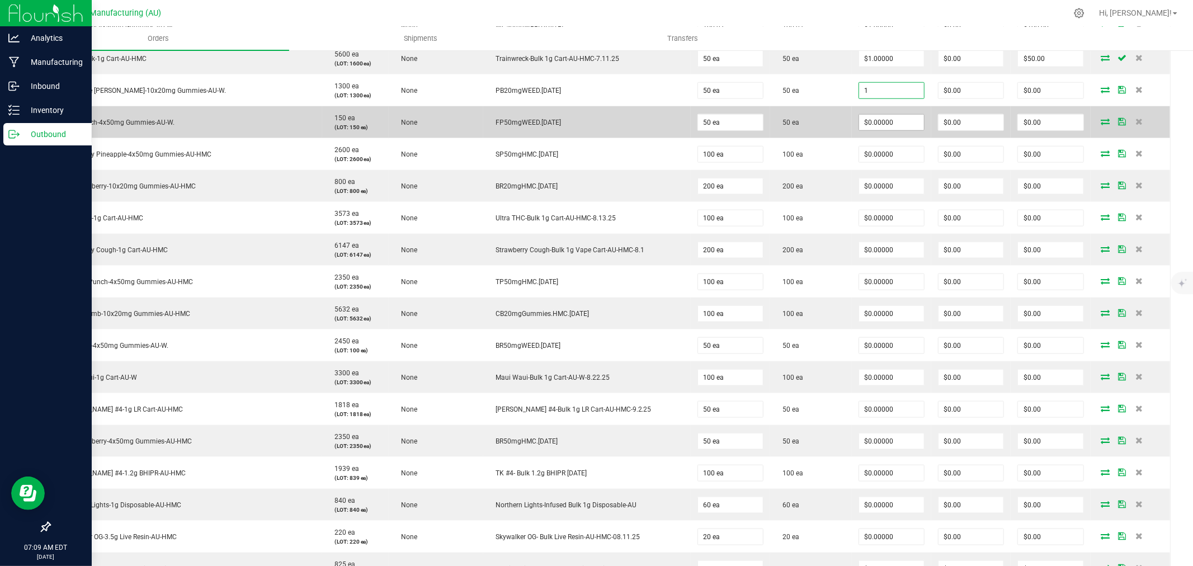
type input "$1.00000"
type input "$50.00"
click at [879, 124] on input "0" at bounding box center [891, 123] width 65 height 16
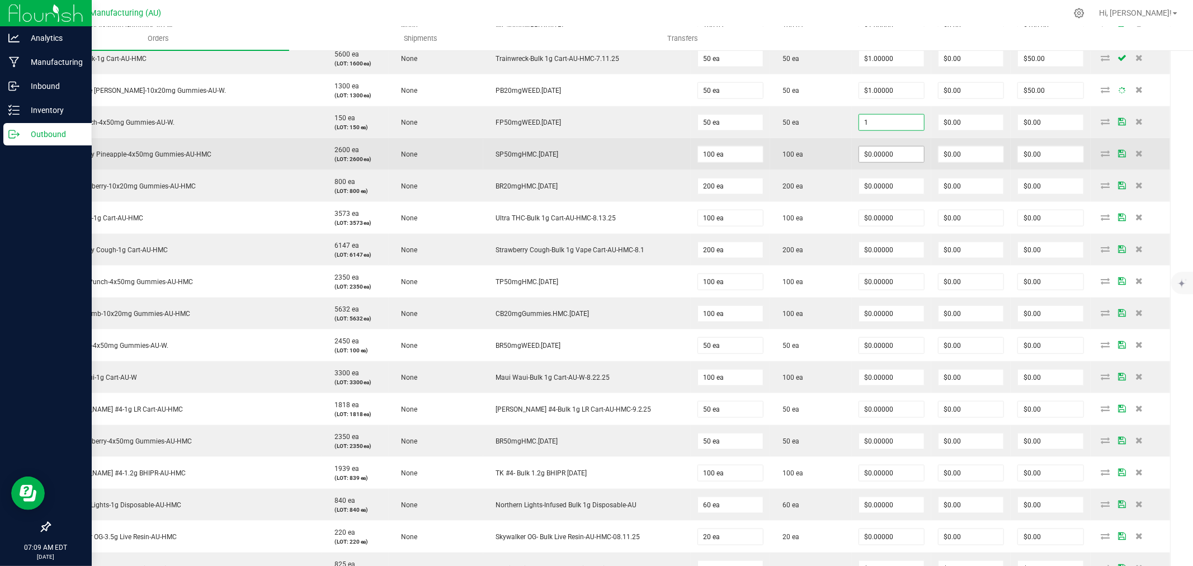
type input "$1.00000"
type input "$50.00"
click at [875, 158] on input "0" at bounding box center [891, 155] width 65 height 16
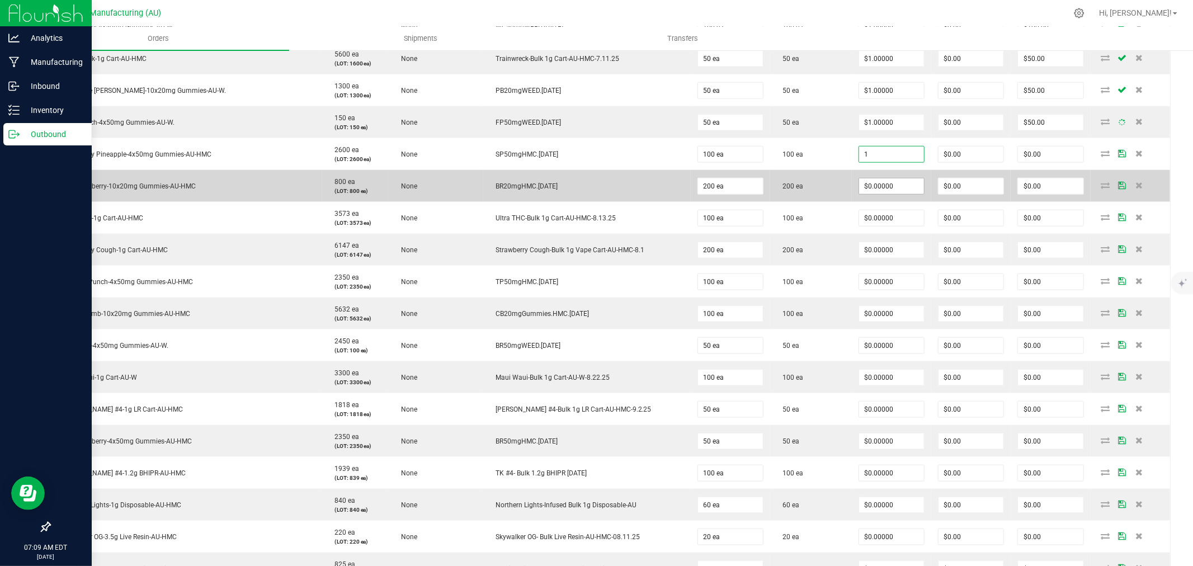
type input "$1.00000"
type input "$100.00"
click at [870, 194] on input "0" at bounding box center [891, 186] width 65 height 16
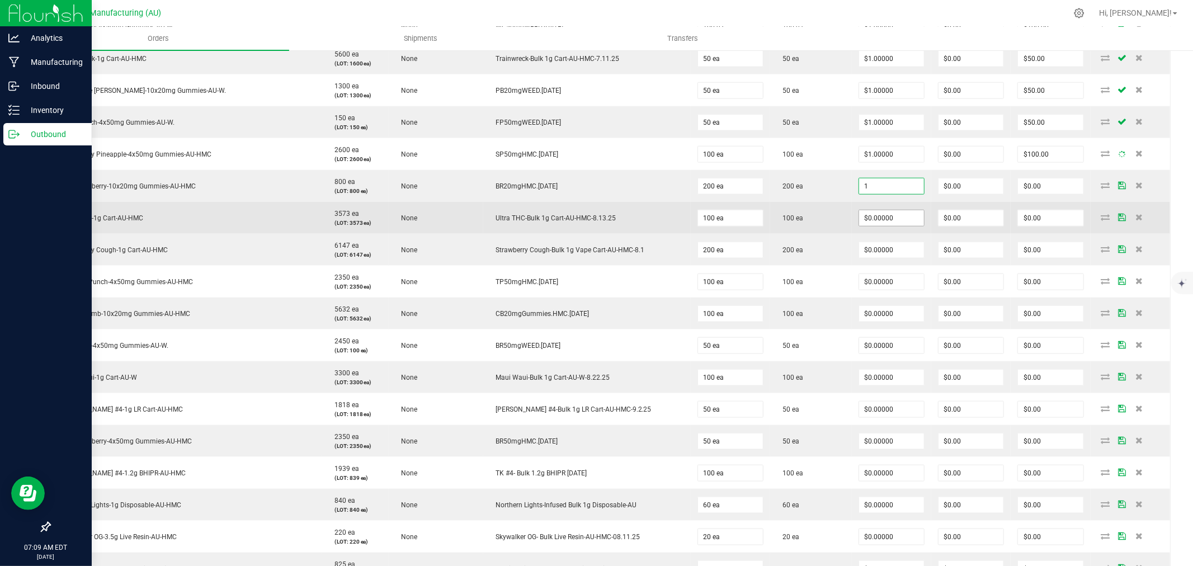
type input "$1.00000"
type input "$200.00"
click at [869, 224] on input "0" at bounding box center [891, 218] width 65 height 16
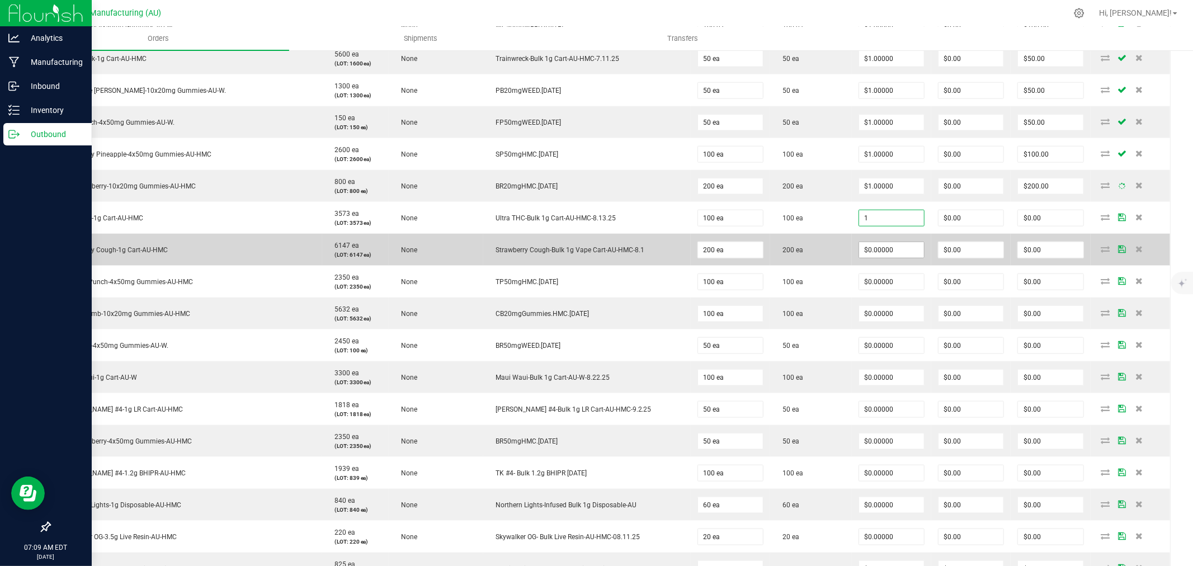
click at [867, 253] on input "$0.00000" at bounding box center [891, 250] width 65 height 16
type input "$1.00000"
type input "$100.00"
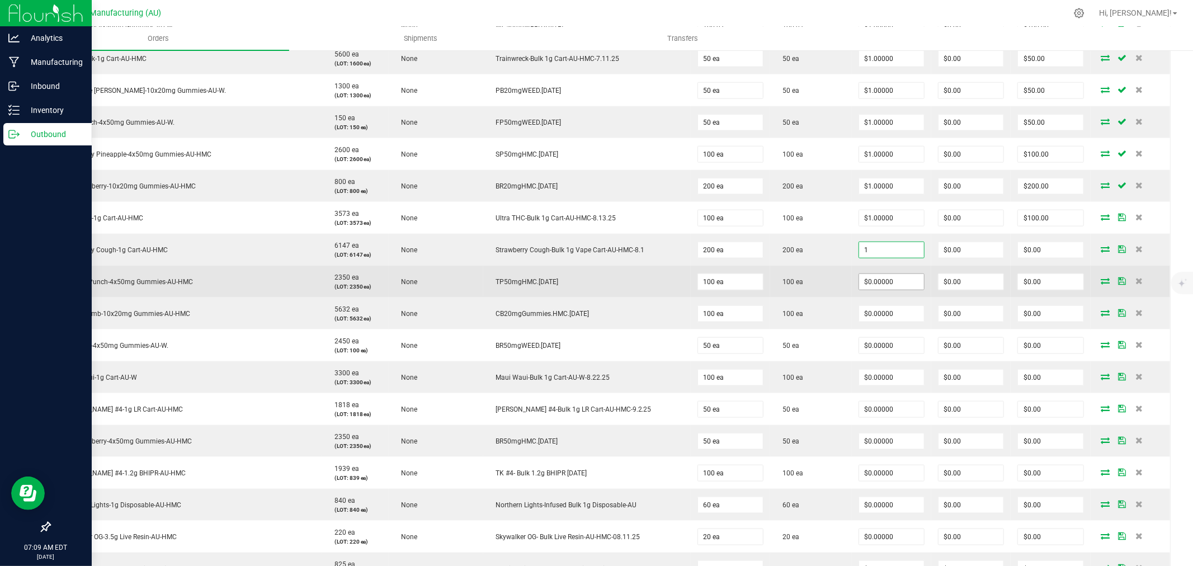
click at [869, 283] on input "$0.00000" at bounding box center [891, 282] width 65 height 16
type input "$1.00000"
type input "$200.00"
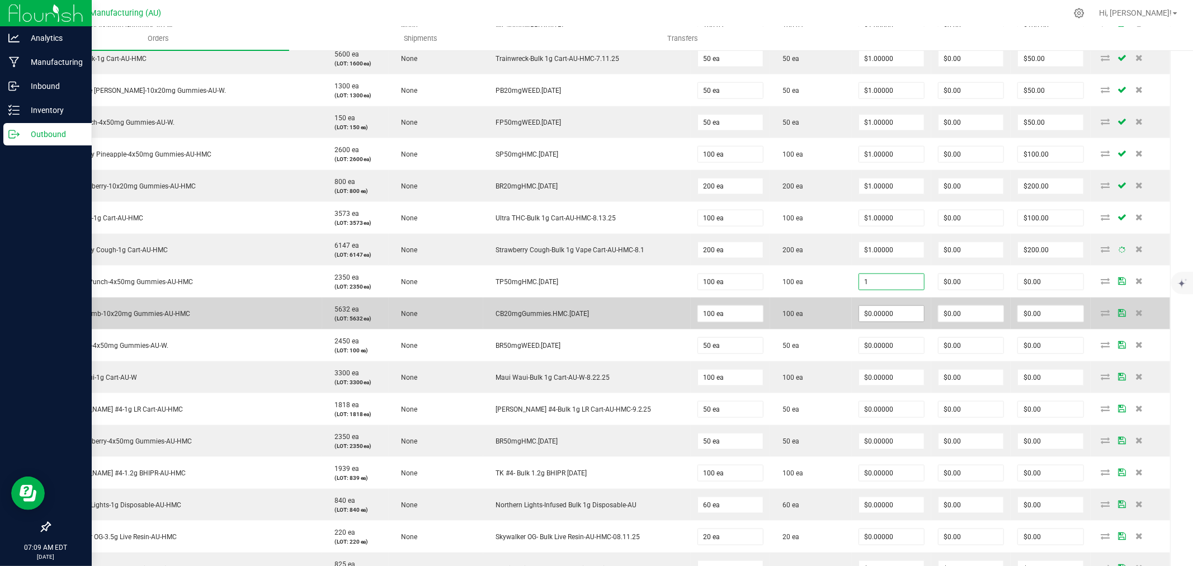
type input "$1.00000"
type input "$100.00"
click at [875, 311] on input "0" at bounding box center [891, 314] width 65 height 16
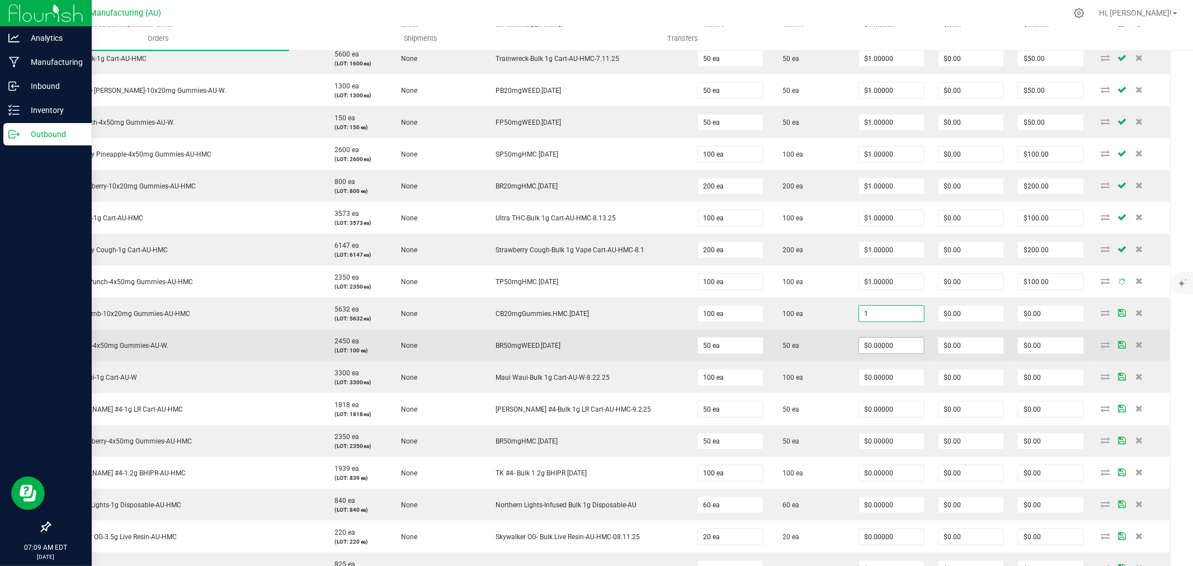
click at [889, 344] on input "$0.00000" at bounding box center [891, 346] width 65 height 16
type input "$1.00000"
type input "$100.00"
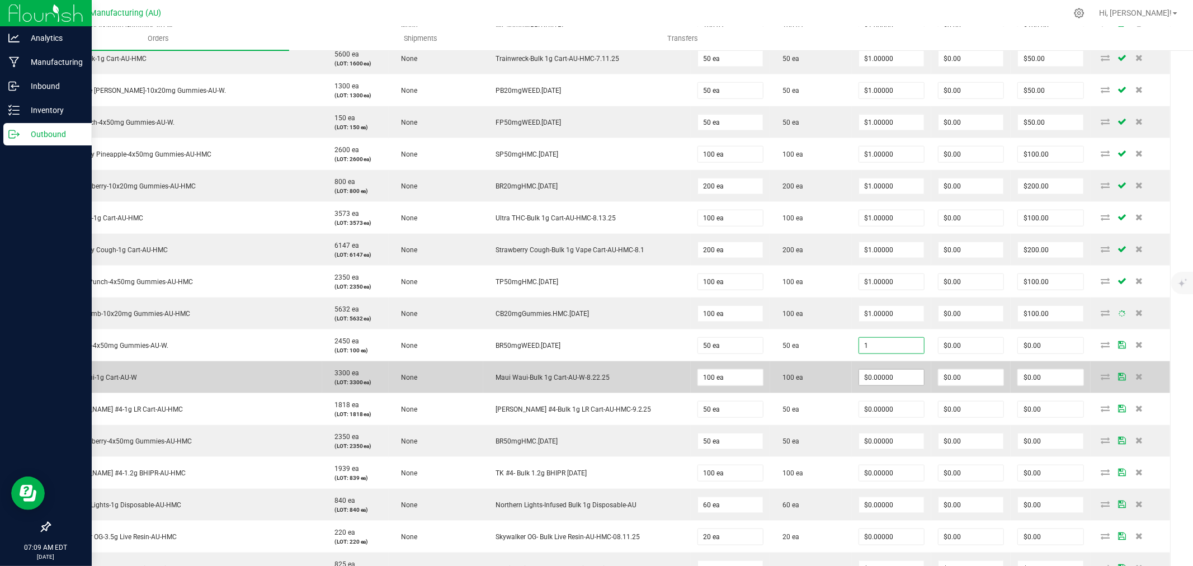
type input "$1.00000"
type input "$50.00"
click at [886, 377] on input "0" at bounding box center [891, 378] width 65 height 16
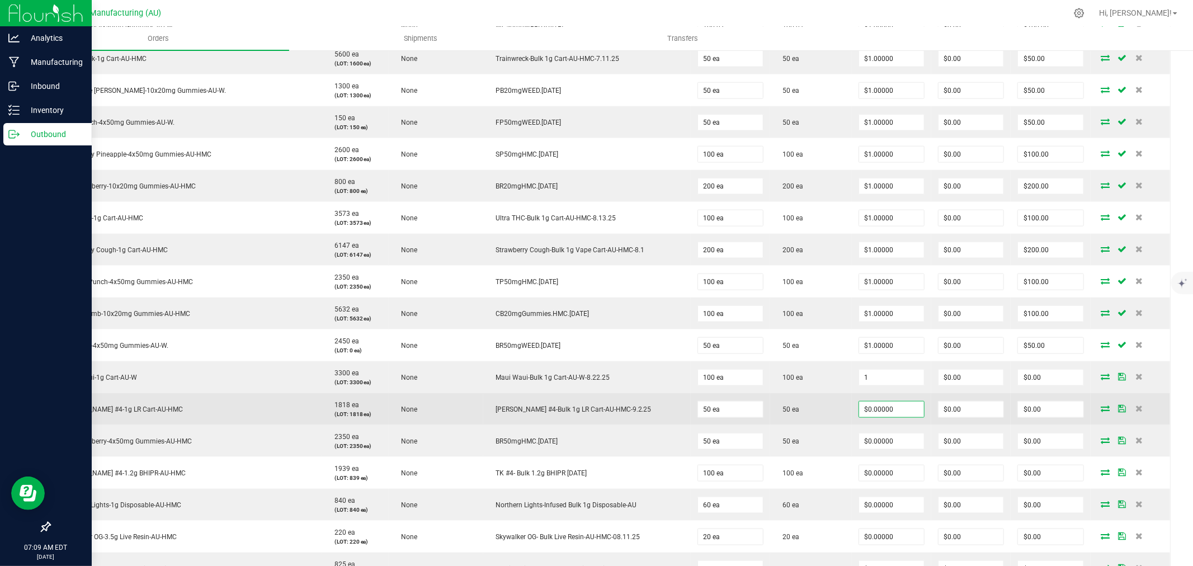
type input "$1.00000"
type input "$100.00"
click at [881, 407] on input "0" at bounding box center [891, 410] width 65 height 16
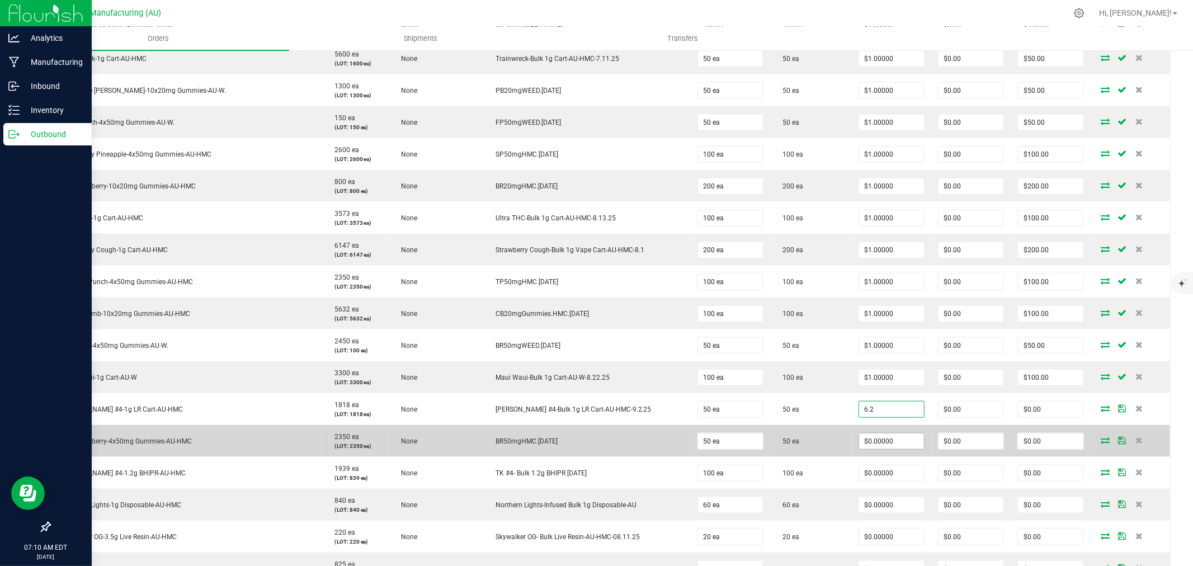
type input "$6.20000"
type input "$310.00"
click at [894, 445] on input "0" at bounding box center [891, 441] width 65 height 16
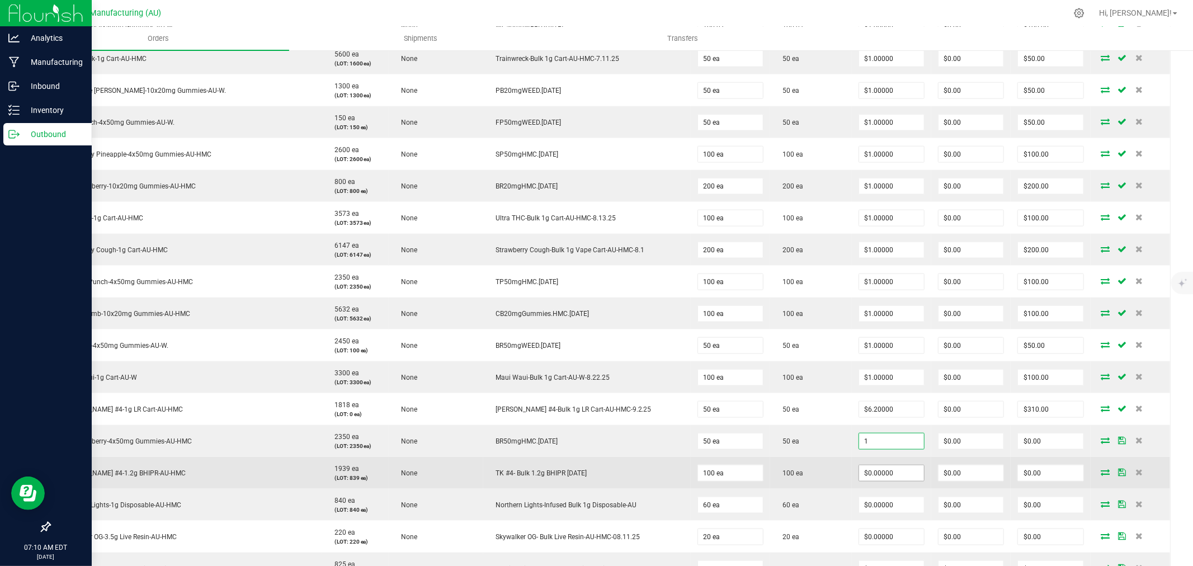
type input "$1.00000"
type input "$50.00"
click at [886, 472] on input "0" at bounding box center [891, 473] width 65 height 16
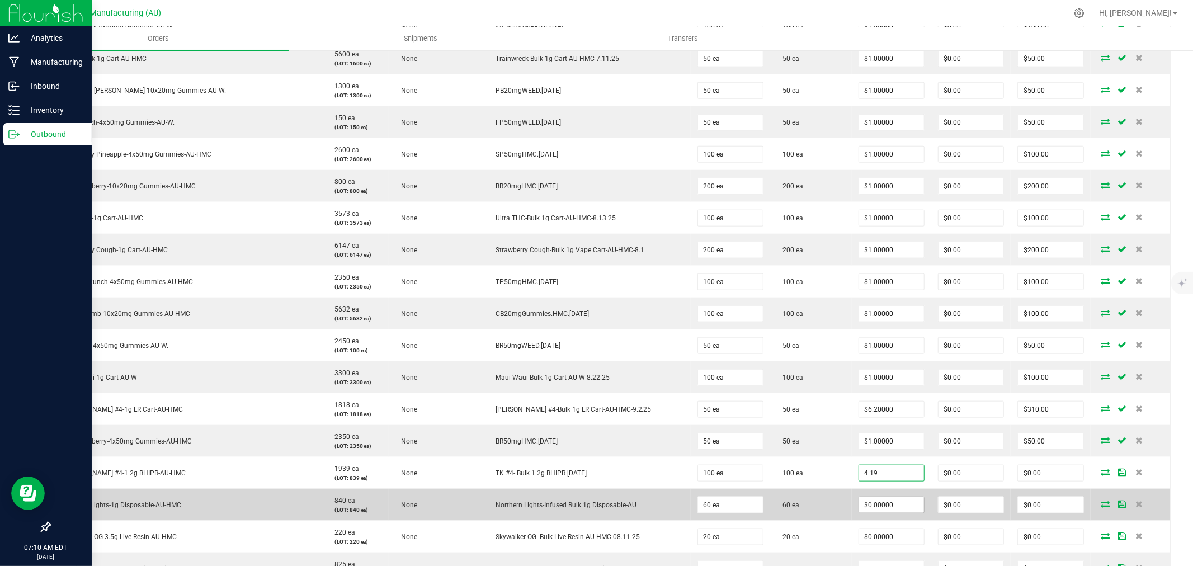
type input "$4.19000"
type input "$419.00"
click at [879, 507] on input "0" at bounding box center [891, 505] width 65 height 16
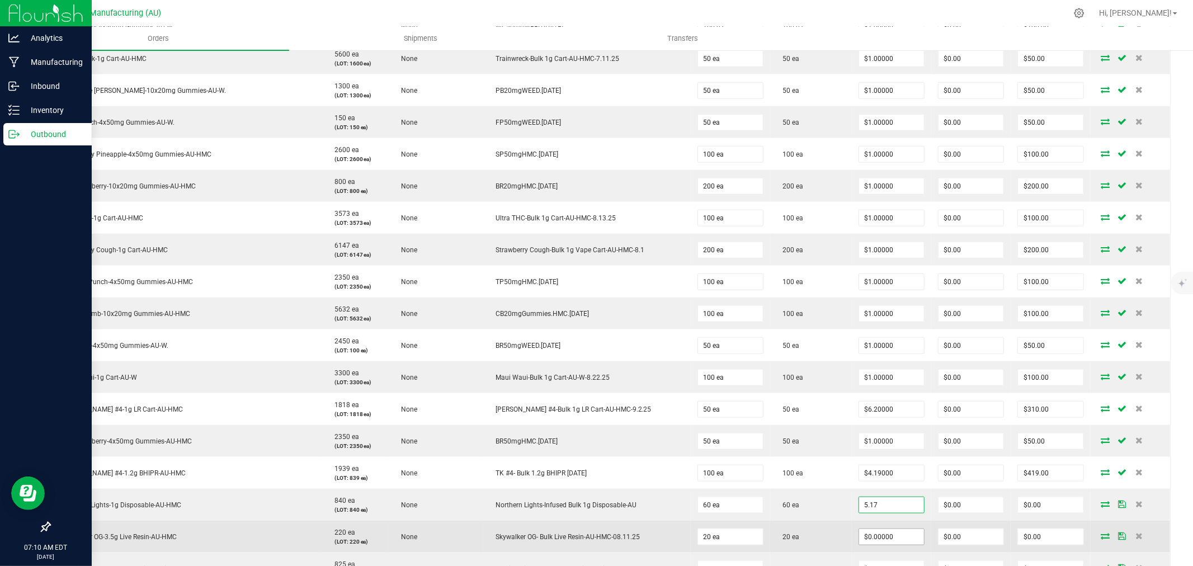
type input "$5.17000"
type input "$310.20"
click at [879, 533] on input "0" at bounding box center [891, 537] width 65 height 16
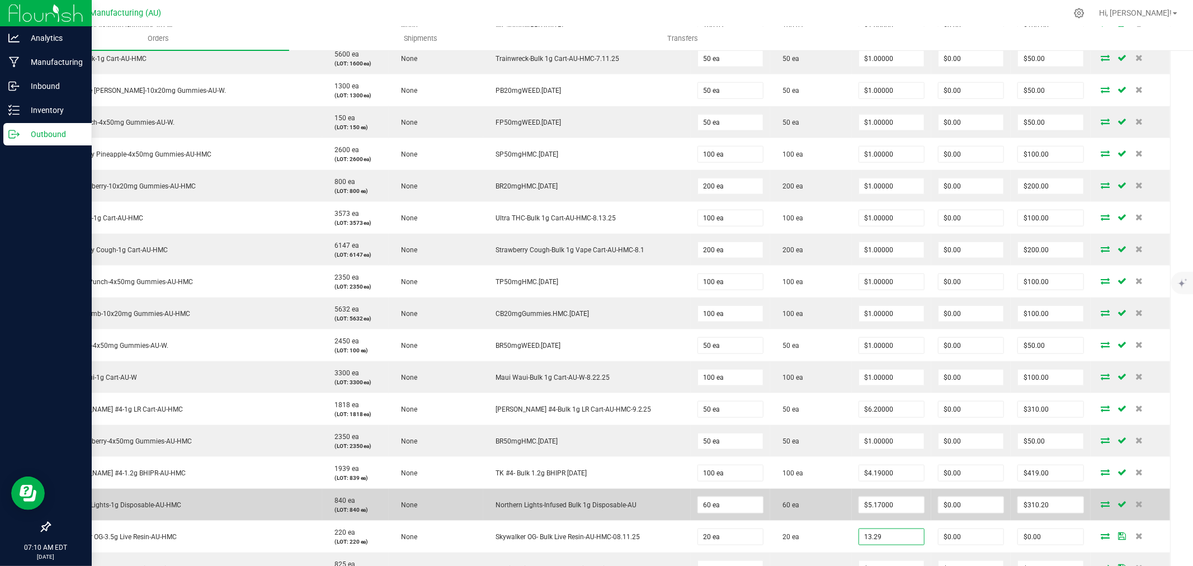
type input "$13.29000"
type input "$265.80"
click at [823, 510] on td "60 ea" at bounding box center [811, 505] width 82 height 32
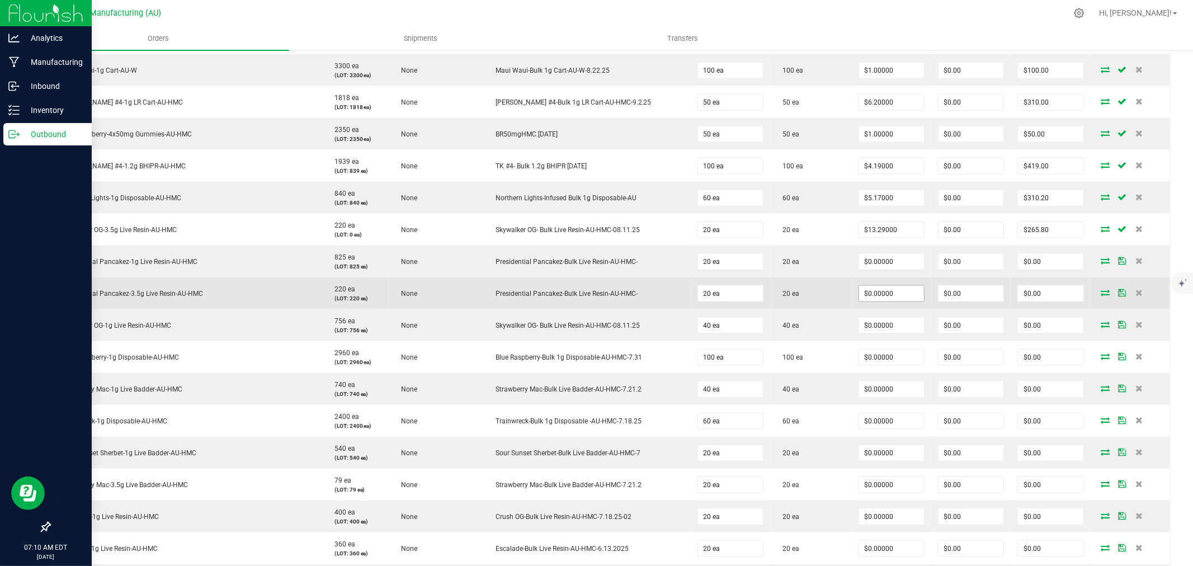
scroll to position [1242, 0]
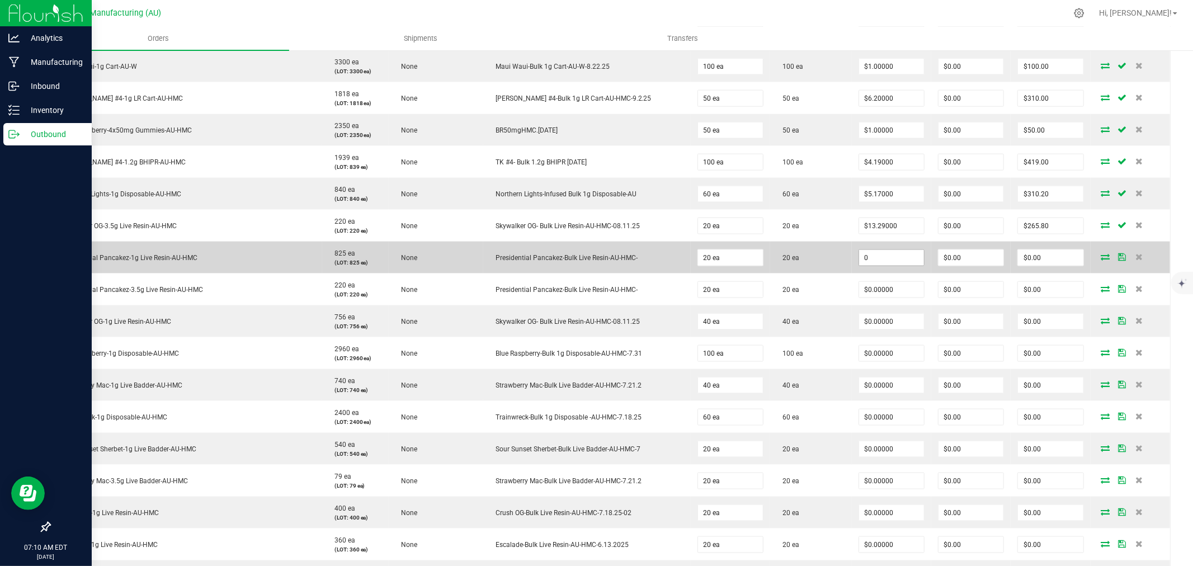
click at [887, 266] on input "0" at bounding box center [891, 258] width 65 height 16
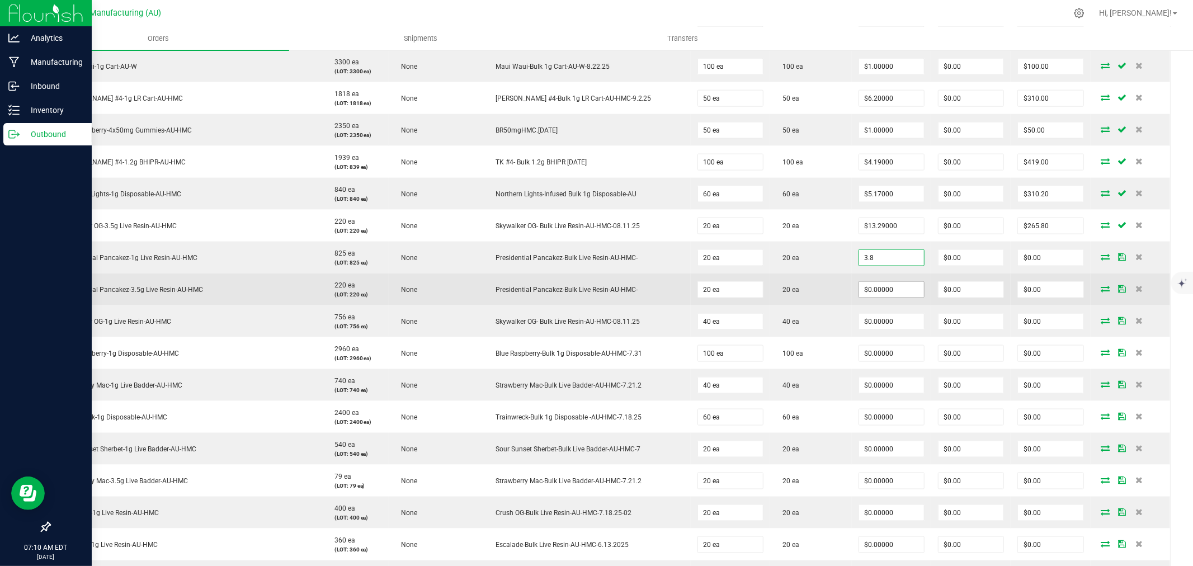
type input "$3.80000"
type input "$76.00"
click at [875, 291] on input "0" at bounding box center [891, 290] width 65 height 16
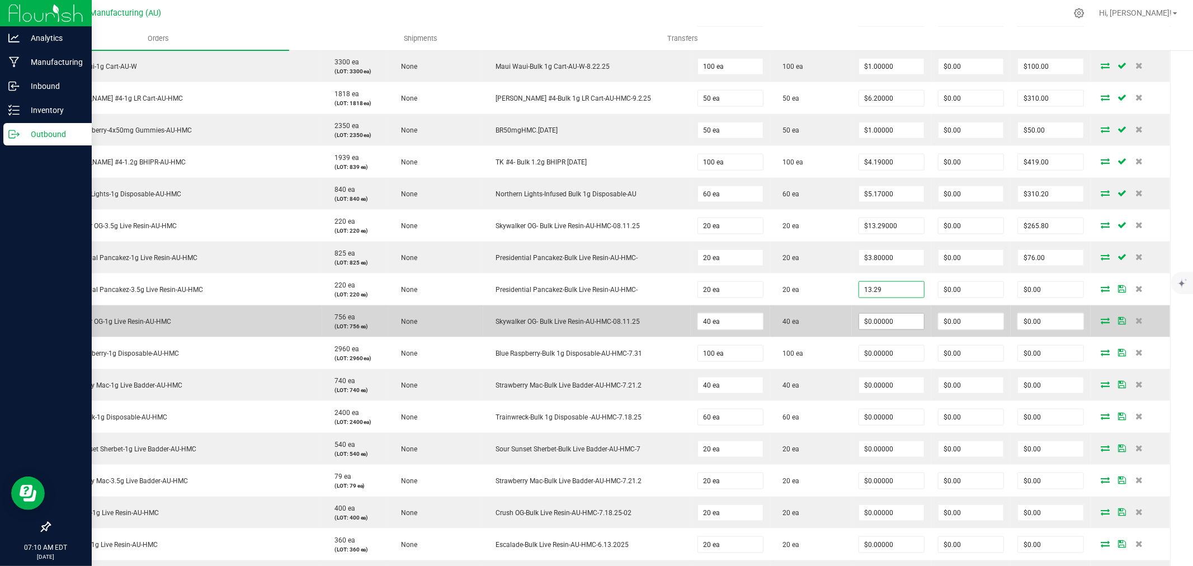
type input "$13.29000"
type input "$265.80"
click at [871, 326] on input "0" at bounding box center [891, 322] width 65 height 16
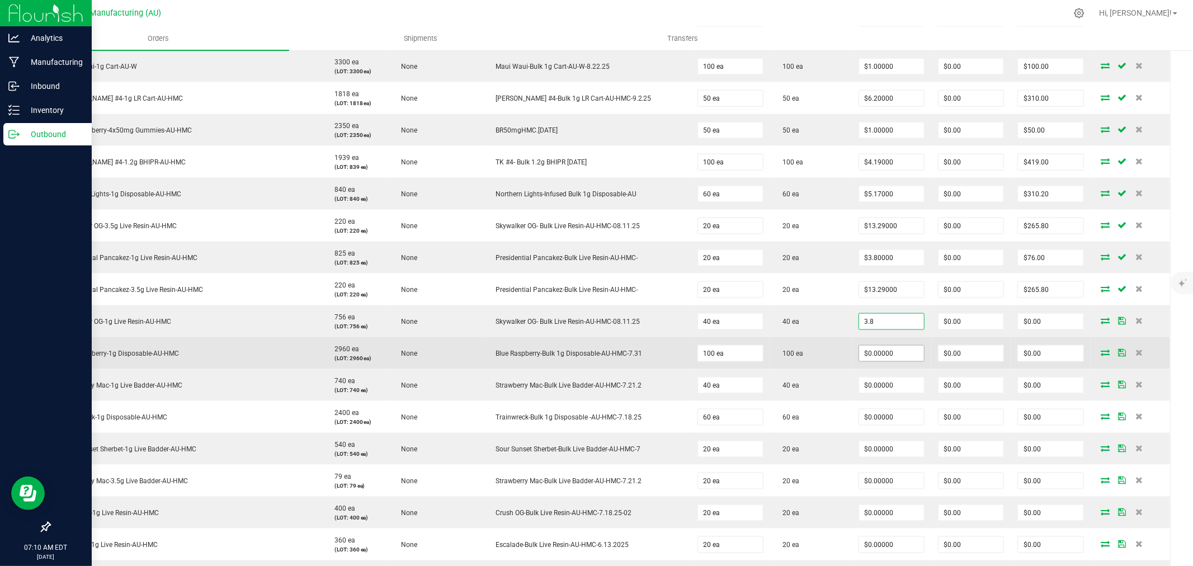
type input "$3.80000"
type input "$152.00"
click at [870, 356] on input "0" at bounding box center [891, 354] width 65 height 16
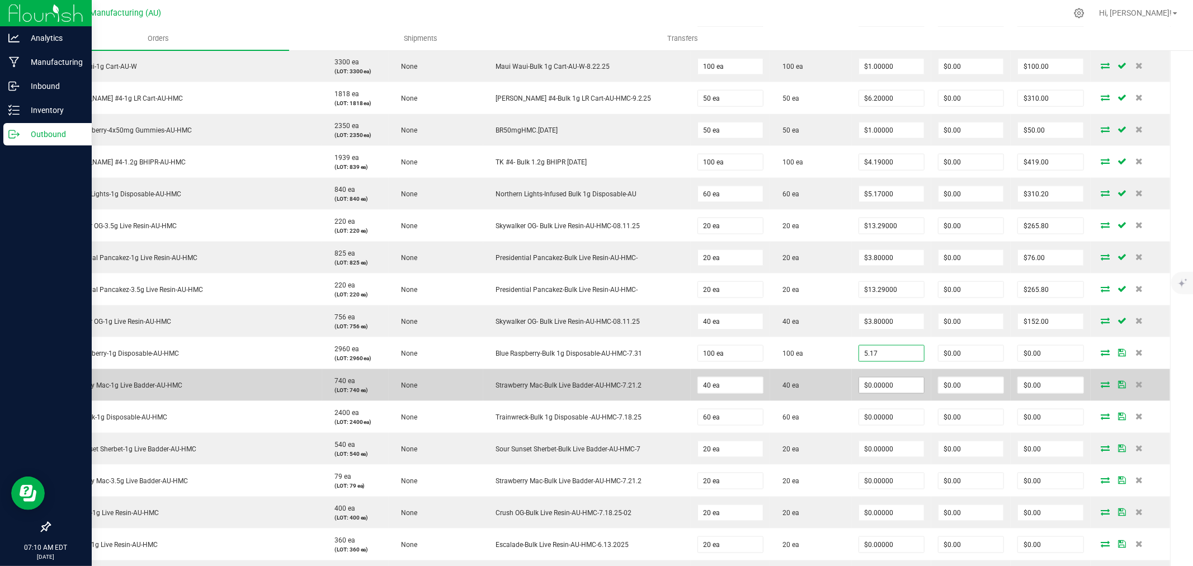
type input "$5.17000"
type input "$517.00"
click at [870, 391] on input "0" at bounding box center [891, 386] width 65 height 16
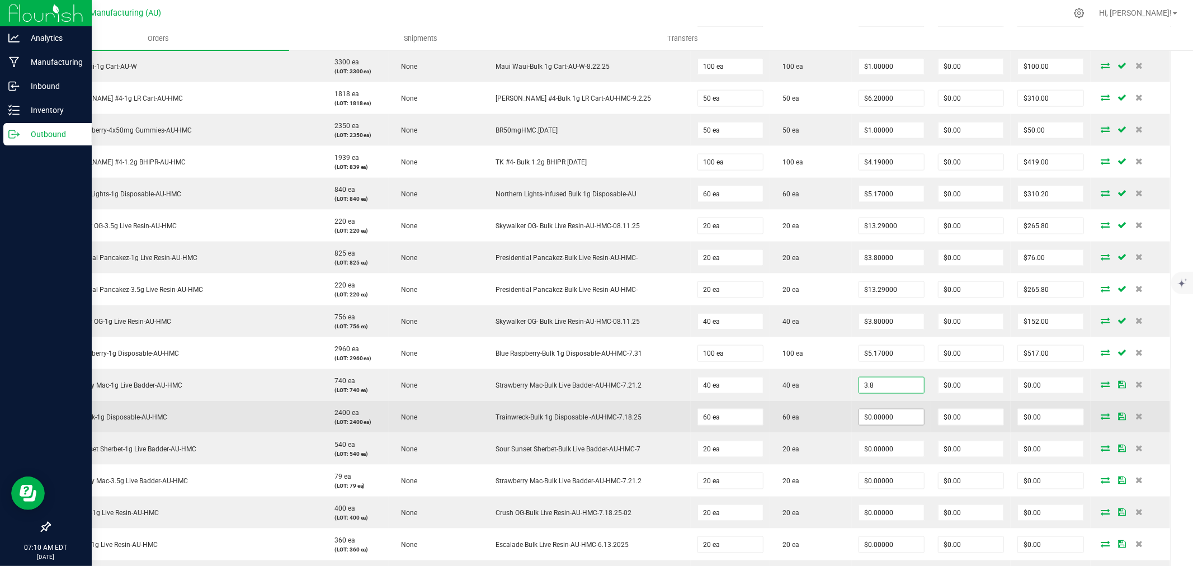
click at [876, 425] on input "$0.00000" at bounding box center [891, 417] width 65 height 16
type input "$3.80000"
type input "$152.00"
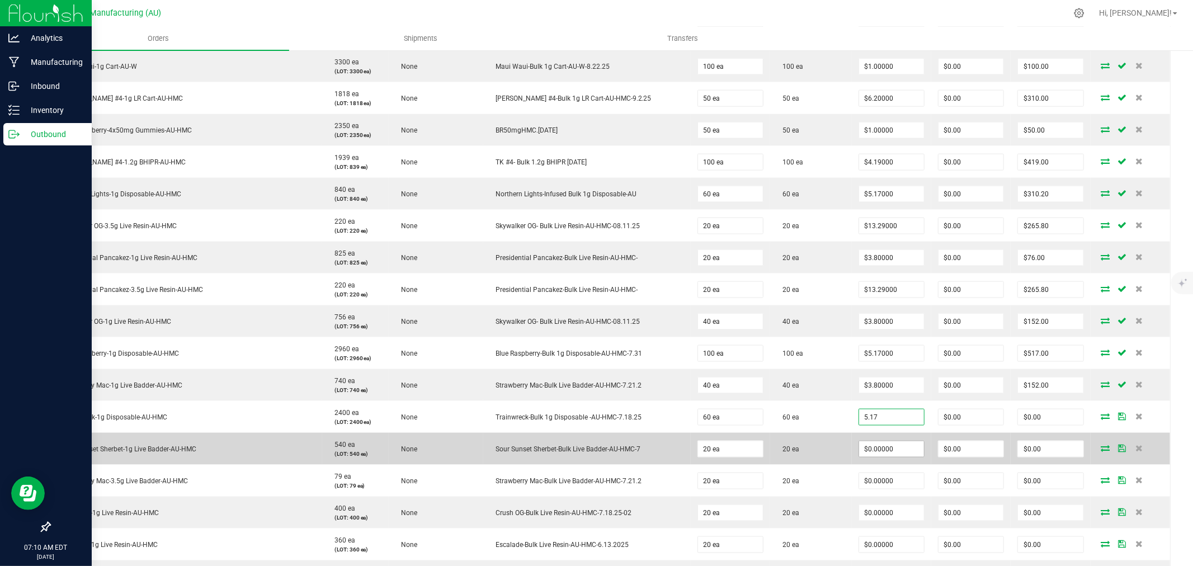
type input "$5.17000"
type input "$310.20"
click at [884, 449] on input "0" at bounding box center [891, 449] width 65 height 16
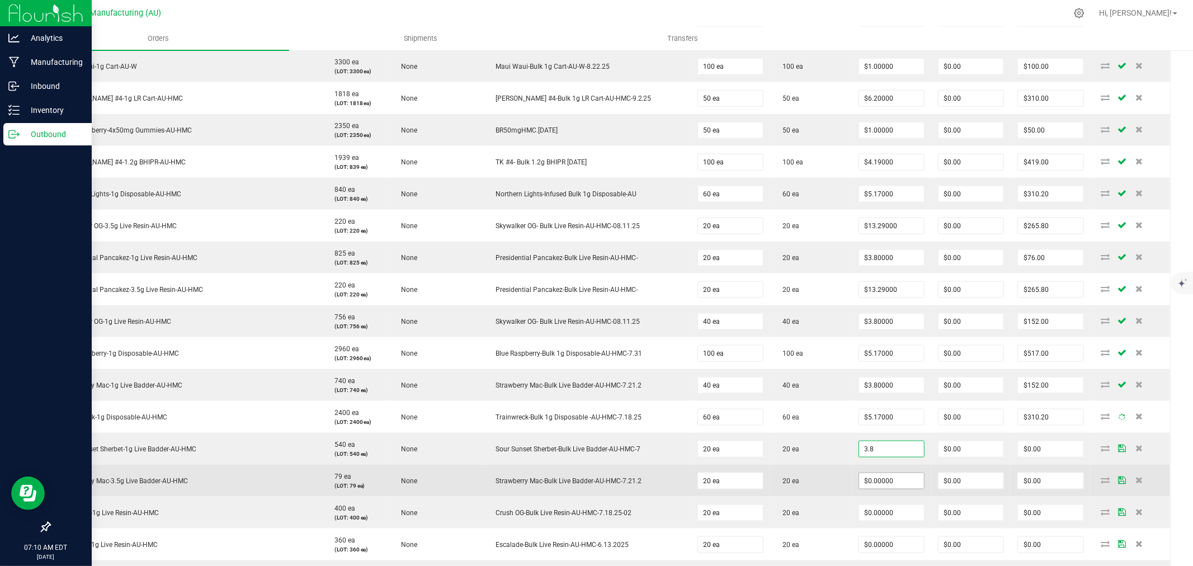
type input "$3.80000"
type input "$76.00"
click at [879, 485] on input "0" at bounding box center [891, 481] width 65 height 16
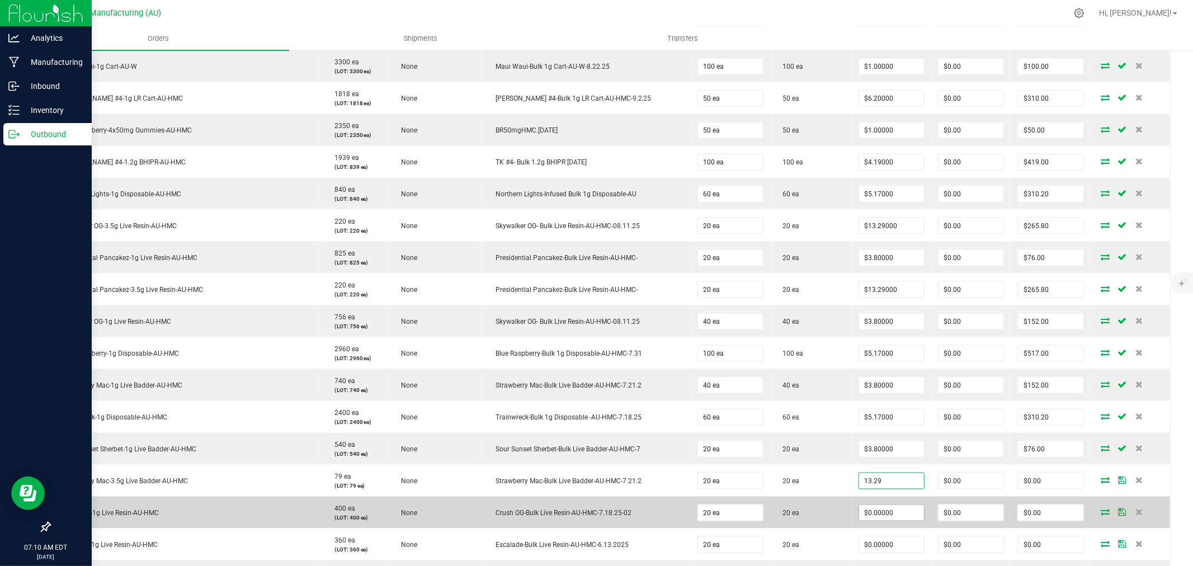
type input "$13.29000"
type input "$265.80"
click at [879, 513] on input "0" at bounding box center [891, 513] width 65 height 16
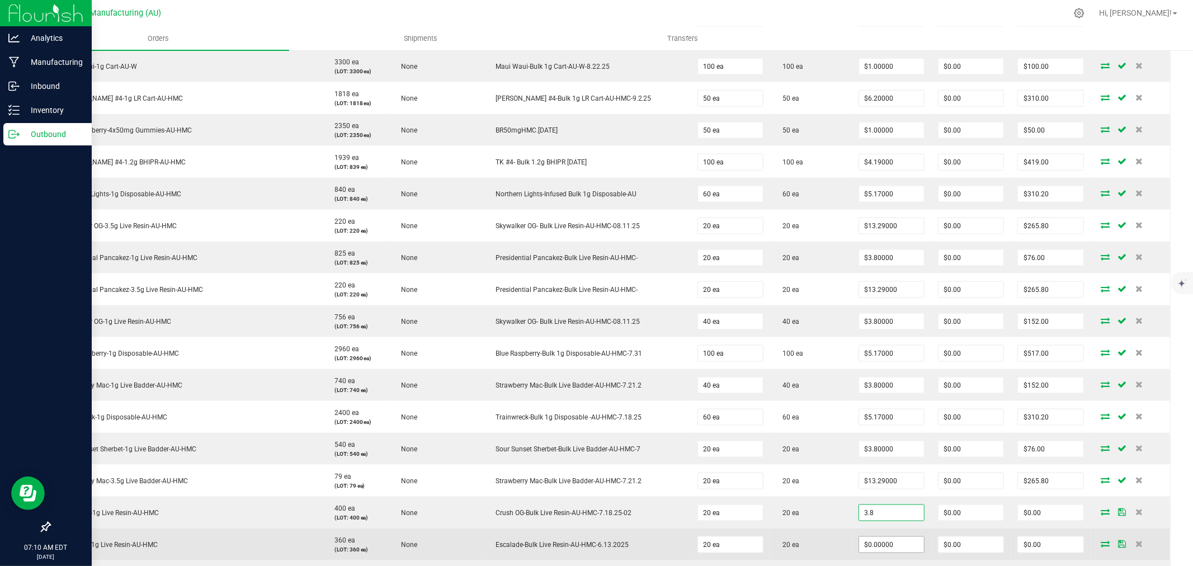
type input "$3.80000"
type input "$76.00"
click at [889, 543] on input "0" at bounding box center [891, 545] width 65 height 16
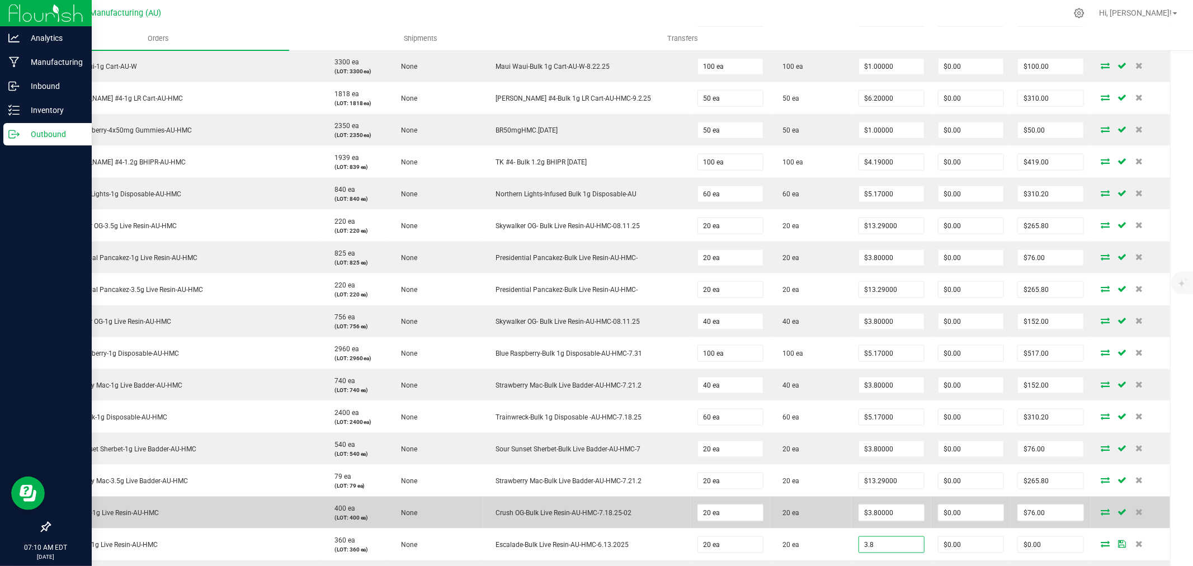
type input "$3.80000"
type input "$76.00"
click at [832, 516] on td "20 ea" at bounding box center [811, 513] width 82 height 32
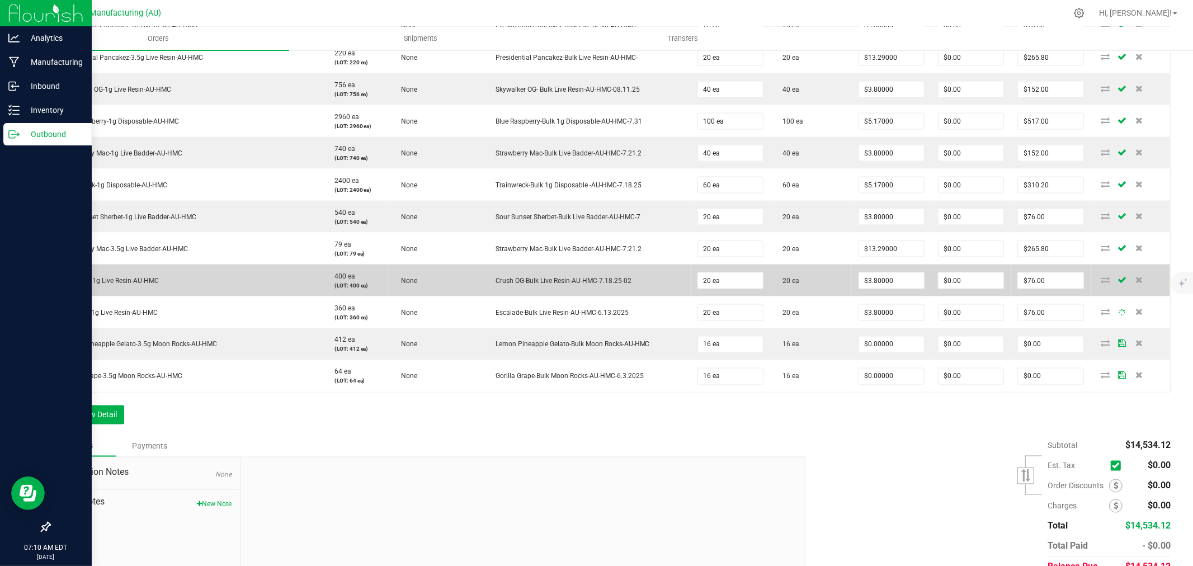
scroll to position [1529, 0]
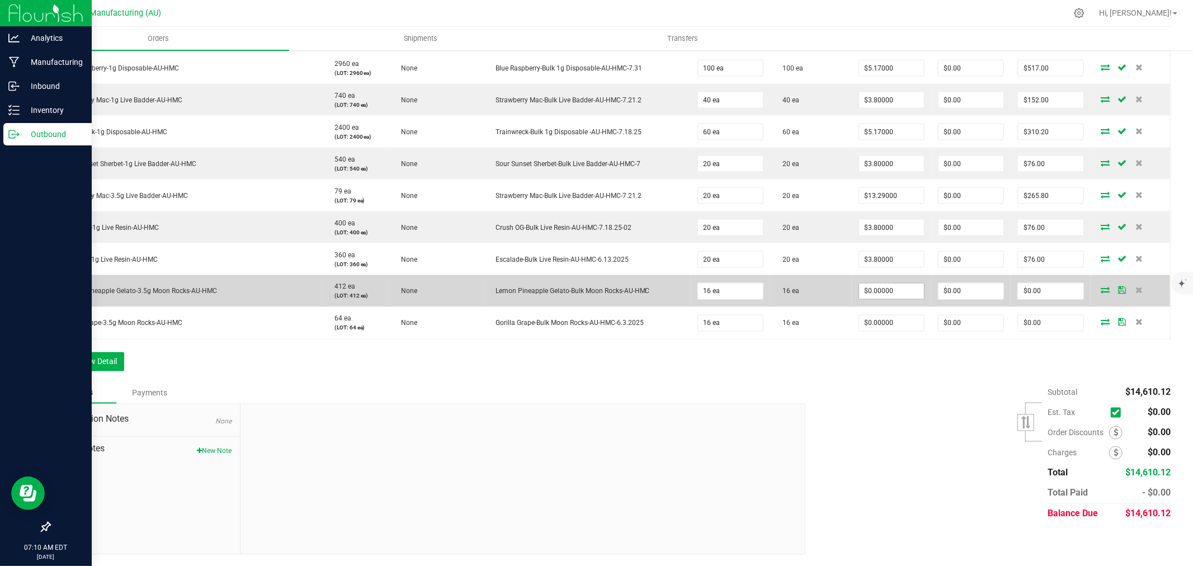
click at [881, 291] on input "$0.00000" at bounding box center [891, 292] width 65 height 16
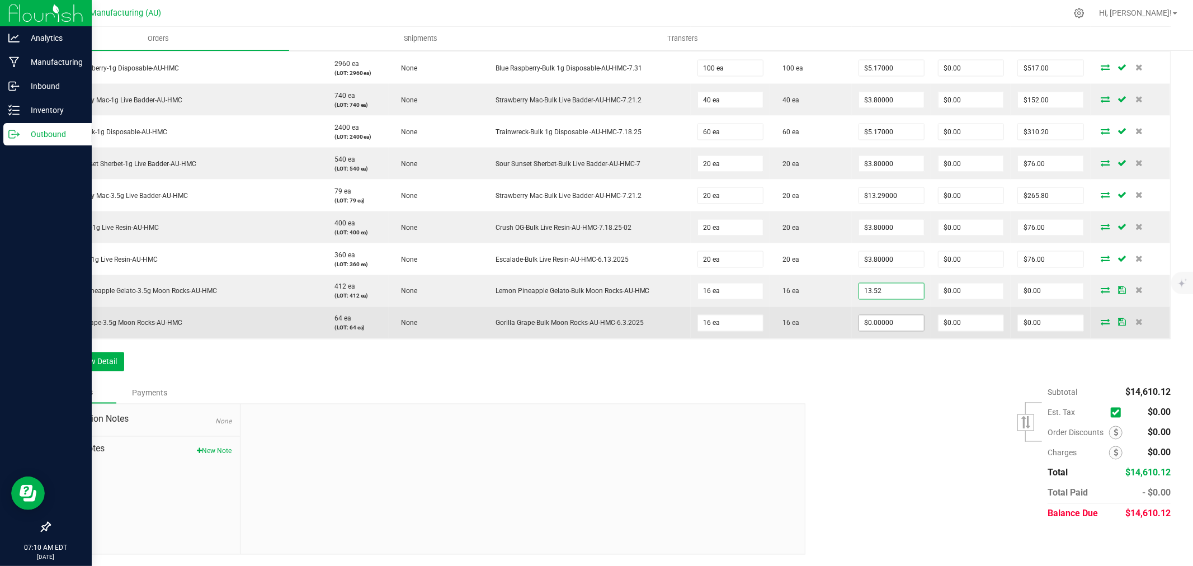
type input "$13.52000"
type input "$216.32"
click at [881, 320] on input "0" at bounding box center [891, 323] width 65 height 16
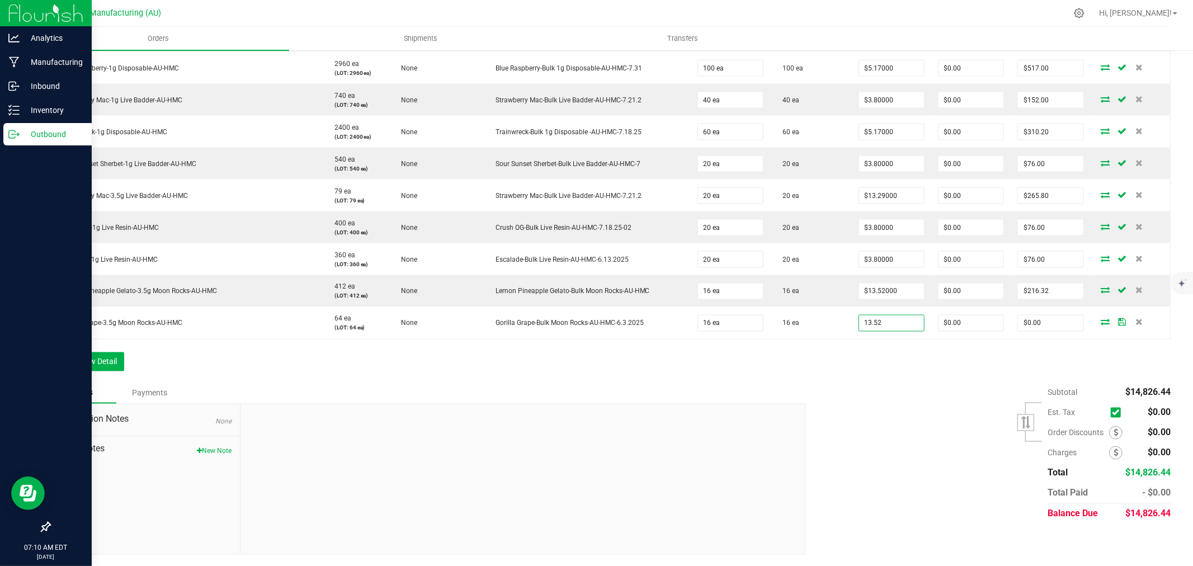
type input "$13.52000"
type input "$216.32"
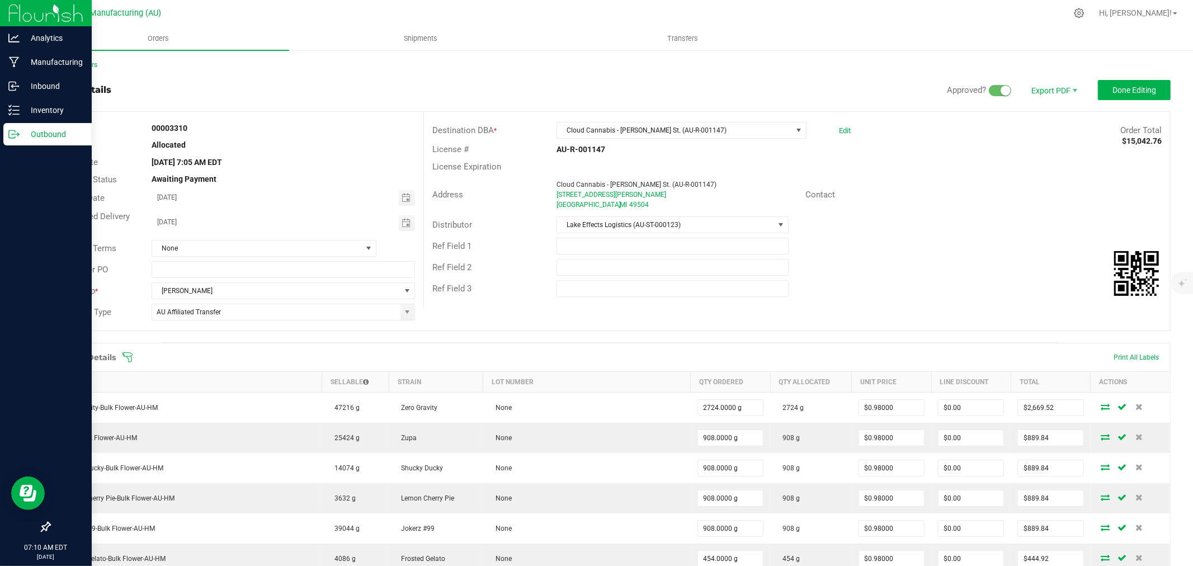
scroll to position [0, 0]
click at [1112, 87] on span "Done Editing" at bounding box center [1134, 90] width 44 height 9
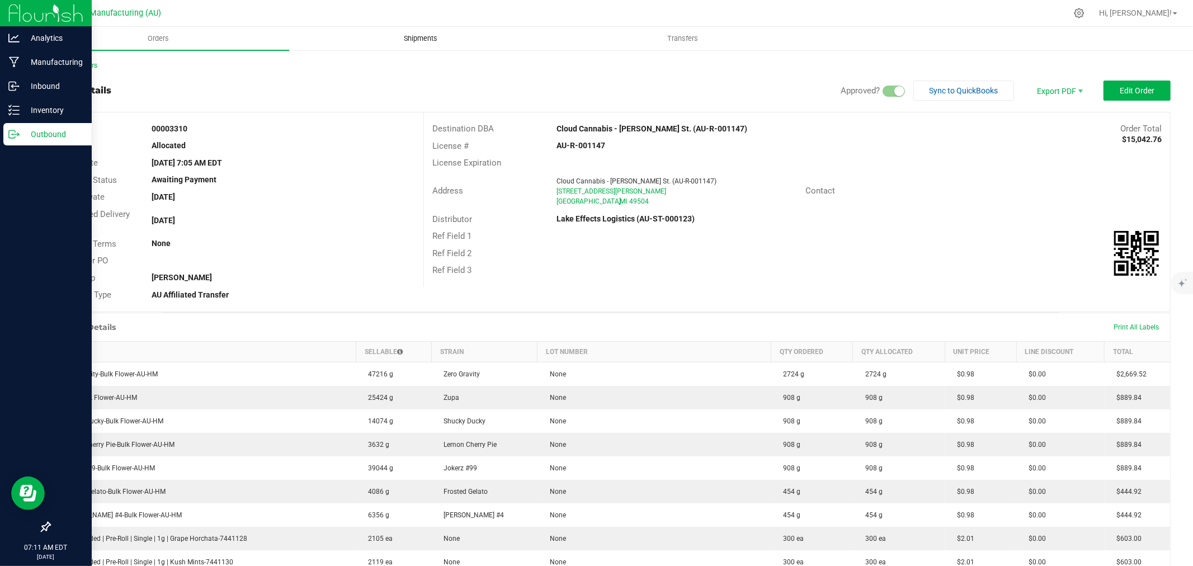
click at [417, 40] on span "Shipments" at bounding box center [421, 39] width 64 height 10
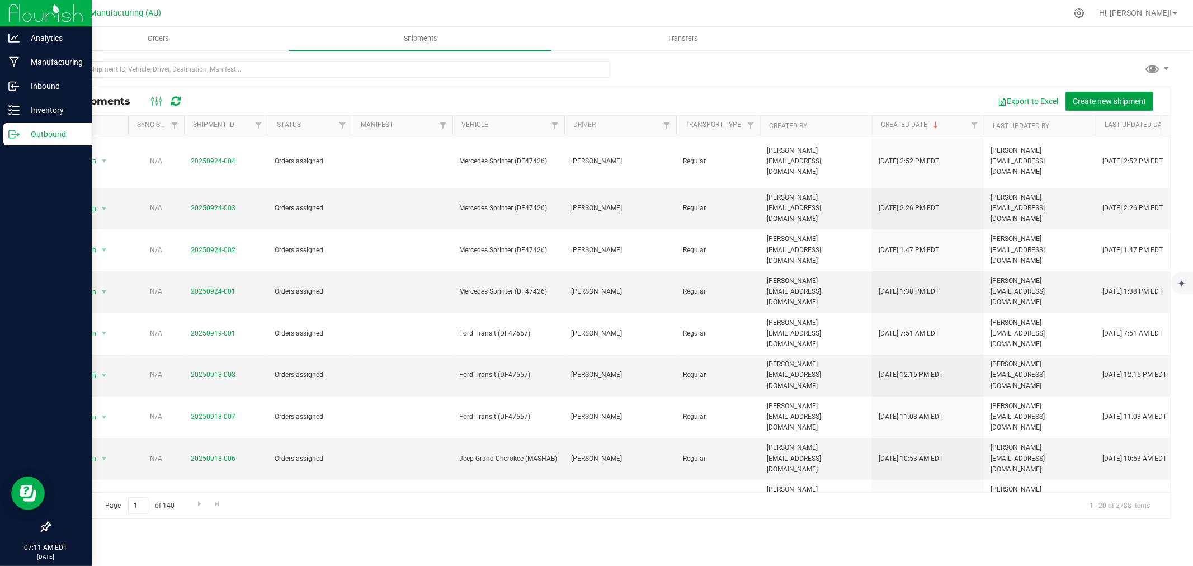
click at [1128, 97] on span "Create new shipment" at bounding box center [1109, 101] width 73 height 9
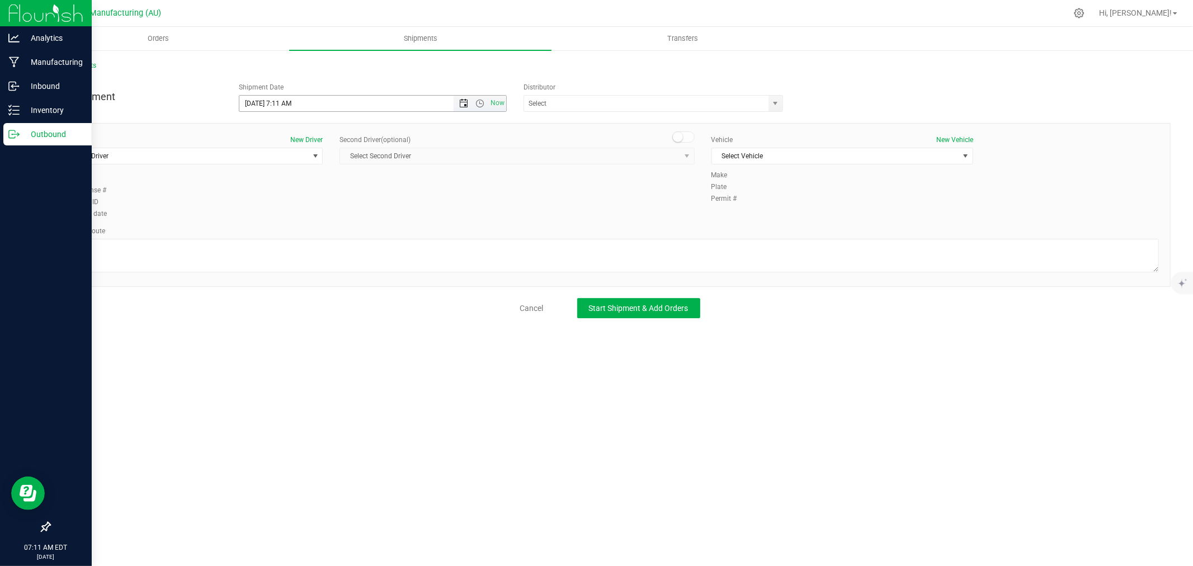
click at [463, 101] on span "Open the date view" at bounding box center [463, 103] width 9 height 9
click at [281, 230] on link "30" at bounding box center [281, 233] width 16 height 17
type input "[DATE] 7:11 AM"
click at [544, 104] on input "text" at bounding box center [642, 104] width 237 height 16
click at [573, 120] on li "Lake Effects Logistics (AU-ST-000123)" at bounding box center [653, 122] width 258 height 17
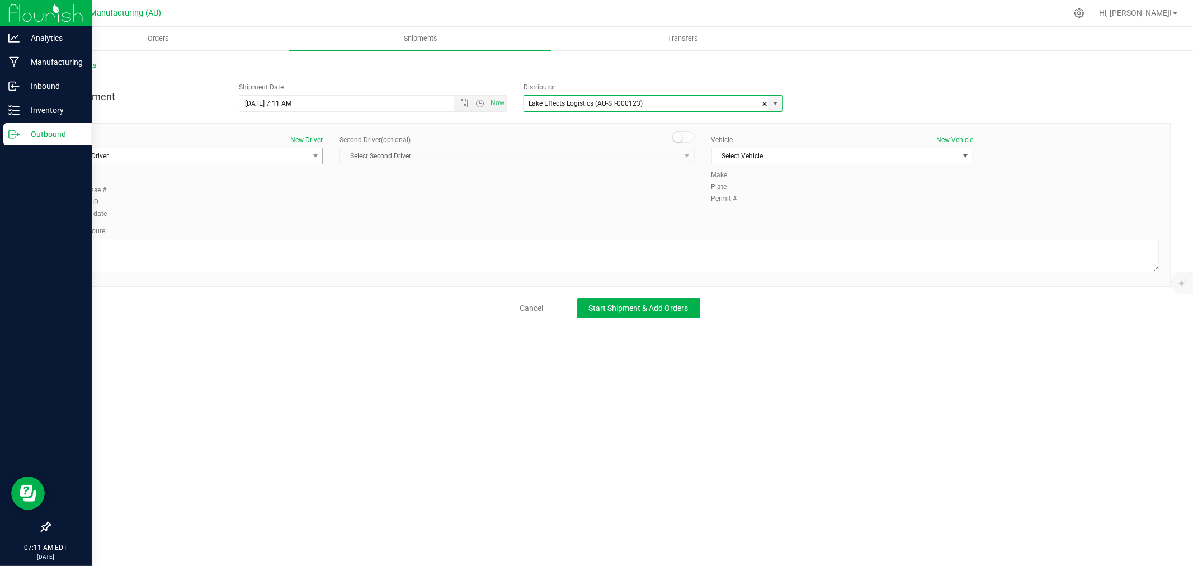
type input "Lake Effects Logistics (AU-ST-000123)"
click at [213, 153] on span "Select Driver" at bounding box center [185, 156] width 247 height 16
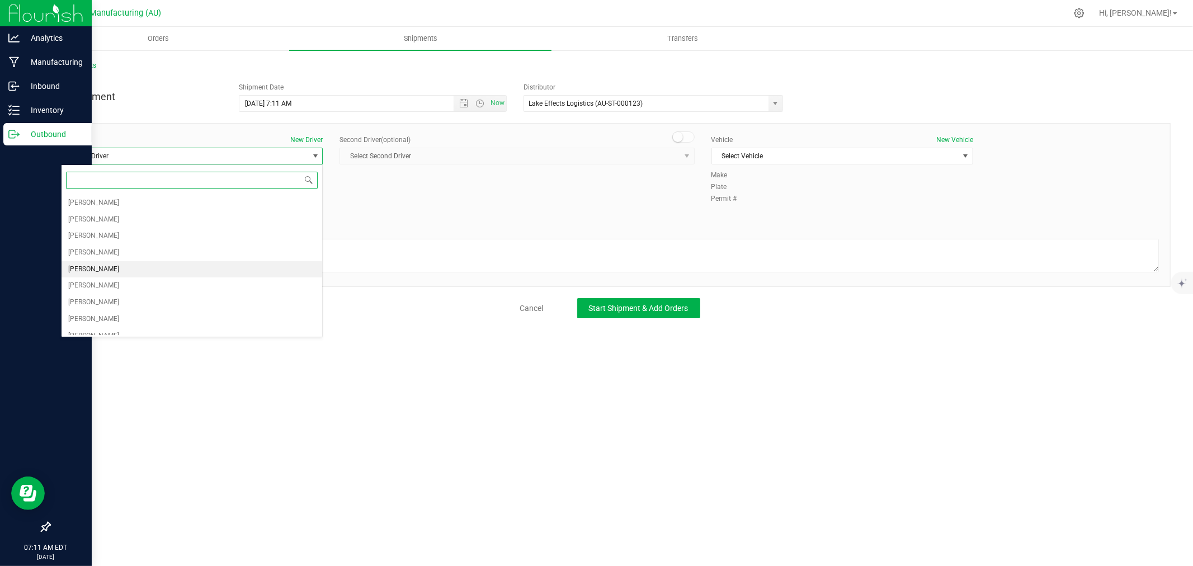
click at [143, 263] on li "[PERSON_NAME]" at bounding box center [192, 269] width 261 height 17
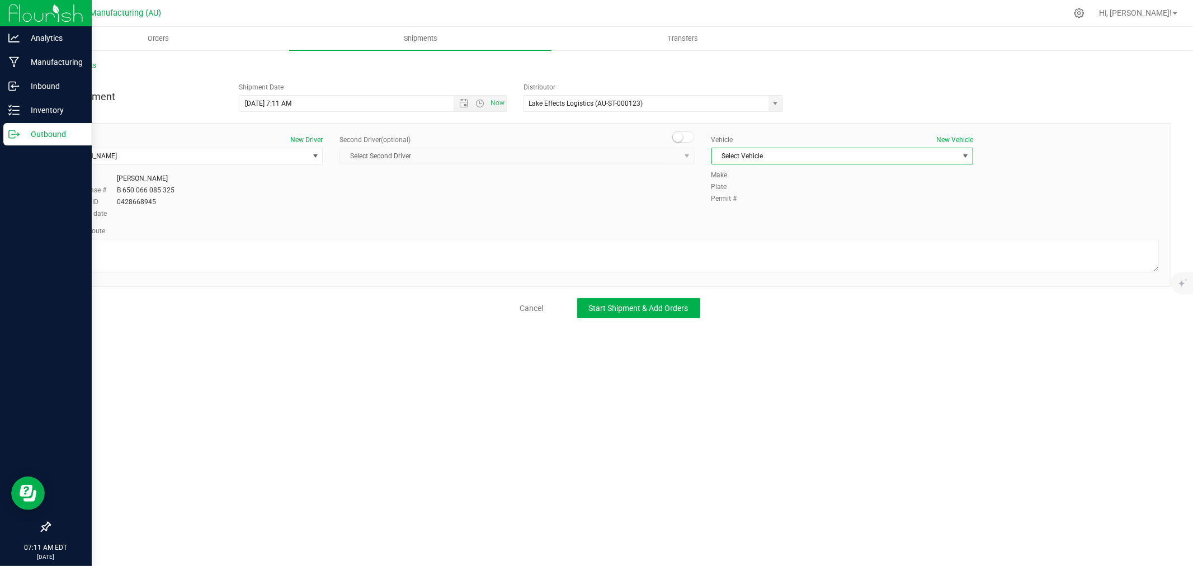
click at [756, 158] on span "Select Vehicle" at bounding box center [835, 156] width 247 height 16
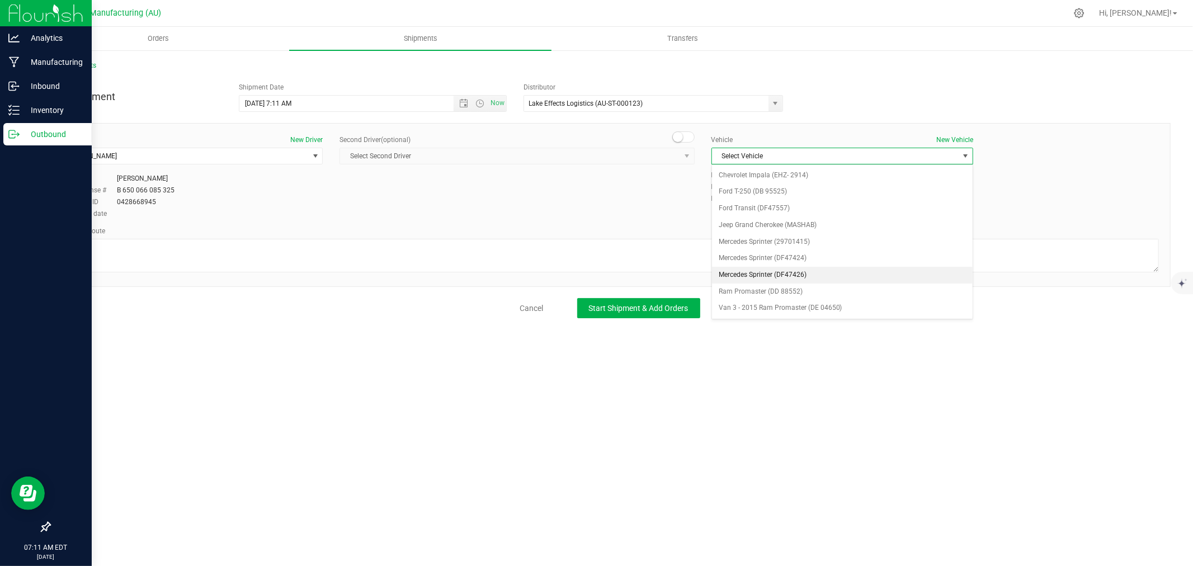
click at [808, 271] on li "Mercedes Sprinter (DF47426)" at bounding box center [842, 275] width 261 height 17
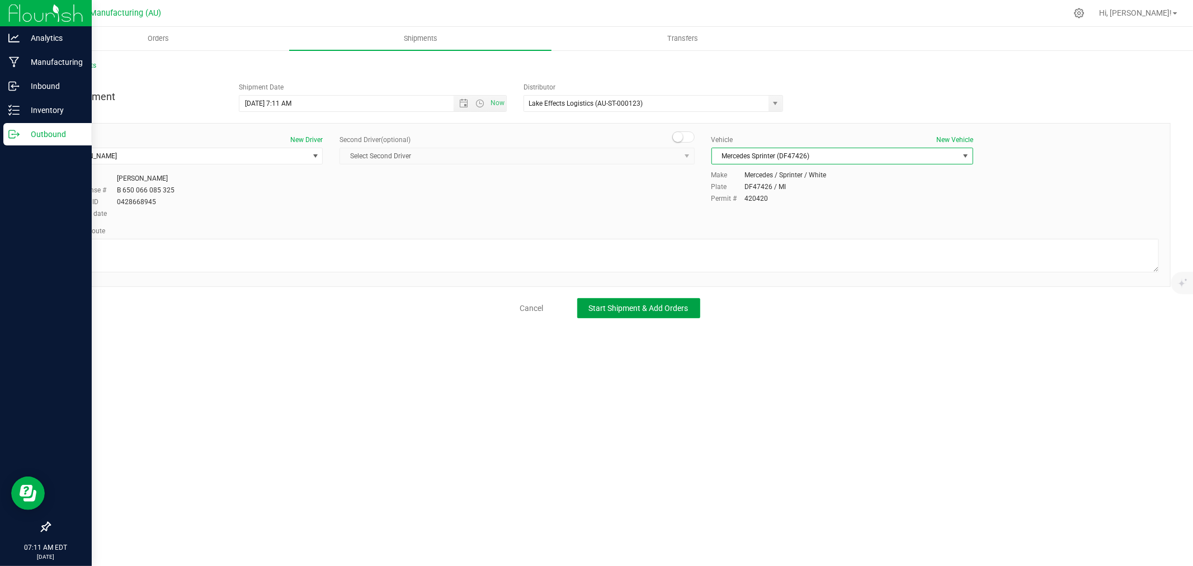
drag, startPoint x: 663, startPoint y: 309, endPoint x: 636, endPoint y: 336, distance: 37.6
click at [662, 309] on span "Start Shipment & Add Orders" at bounding box center [639, 308] width 100 height 9
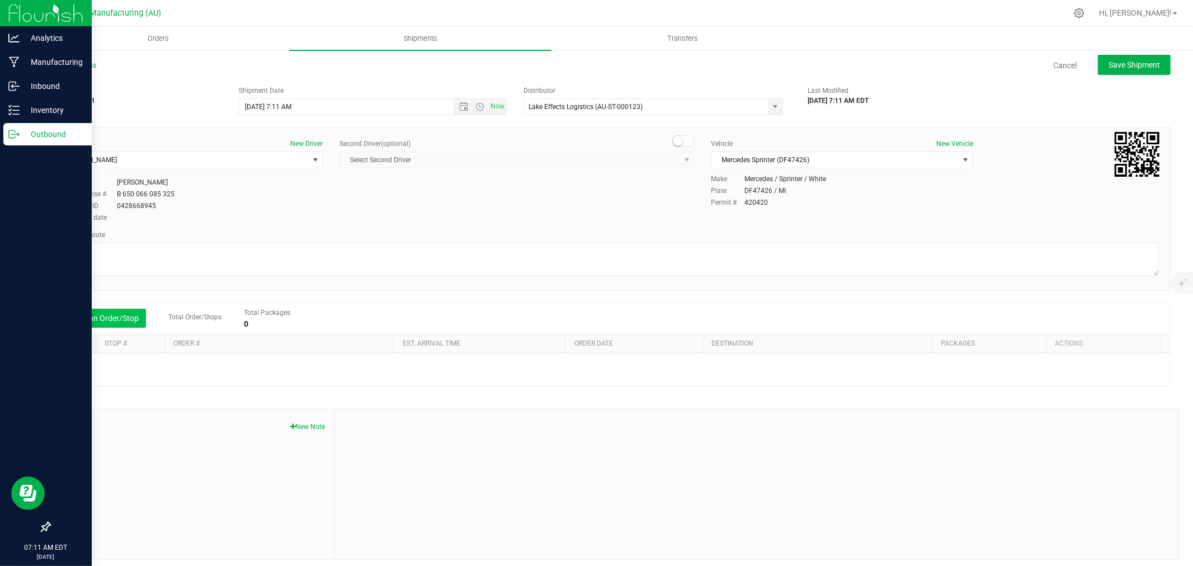
click at [107, 316] on button "Add an Order/Stop" at bounding box center [102, 318] width 88 height 19
drag, startPoint x: 281, startPoint y: 371, endPoint x: 284, endPoint y: 402, distance: 30.9
click at [281, 370] on span "Select order" at bounding box center [273, 368] width 202 height 16
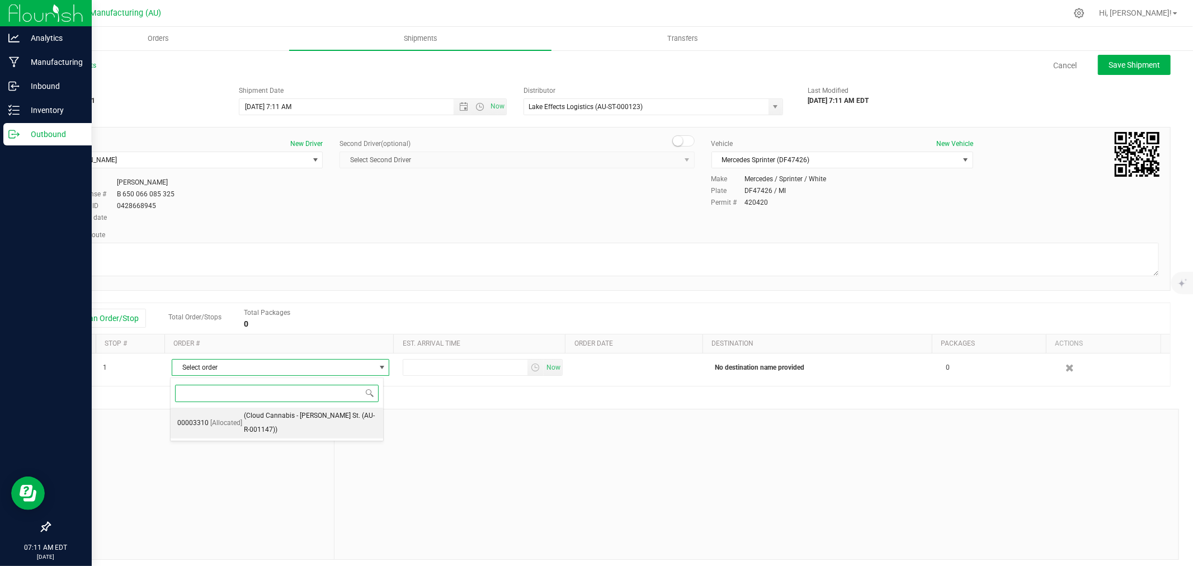
click at [295, 415] on span "(Cloud Cannabis - [PERSON_NAME] St. (AU-R-001147))" at bounding box center [310, 423] width 133 height 29
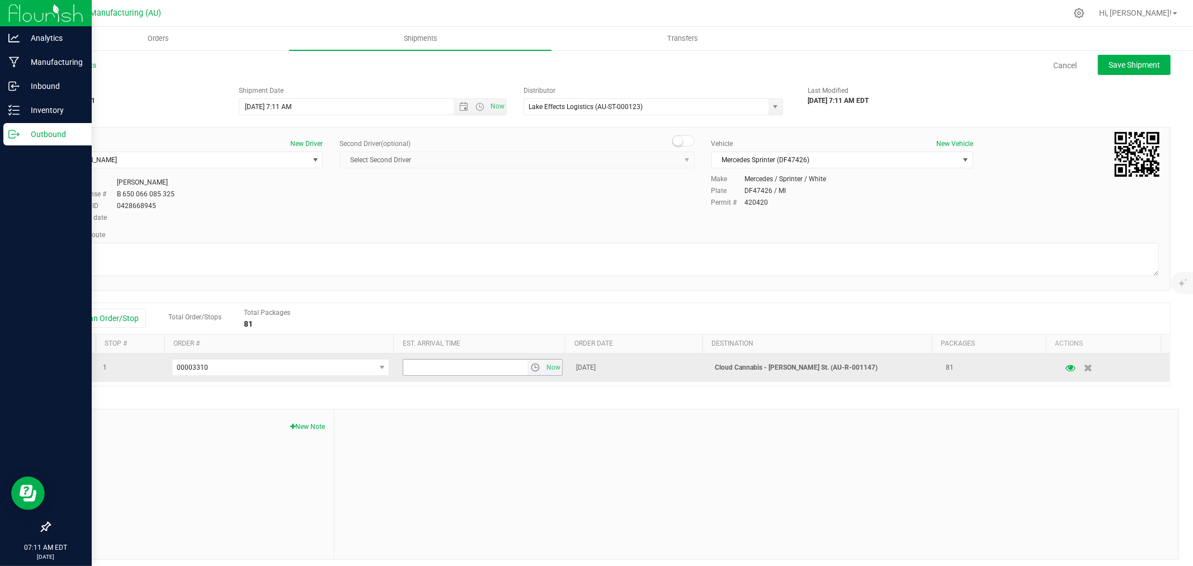
drag, startPoint x: 427, startPoint y: 370, endPoint x: 420, endPoint y: 370, distance: 6.7
click at [420, 370] on input "text" at bounding box center [465, 368] width 124 height 16
type input "6:00 pm"
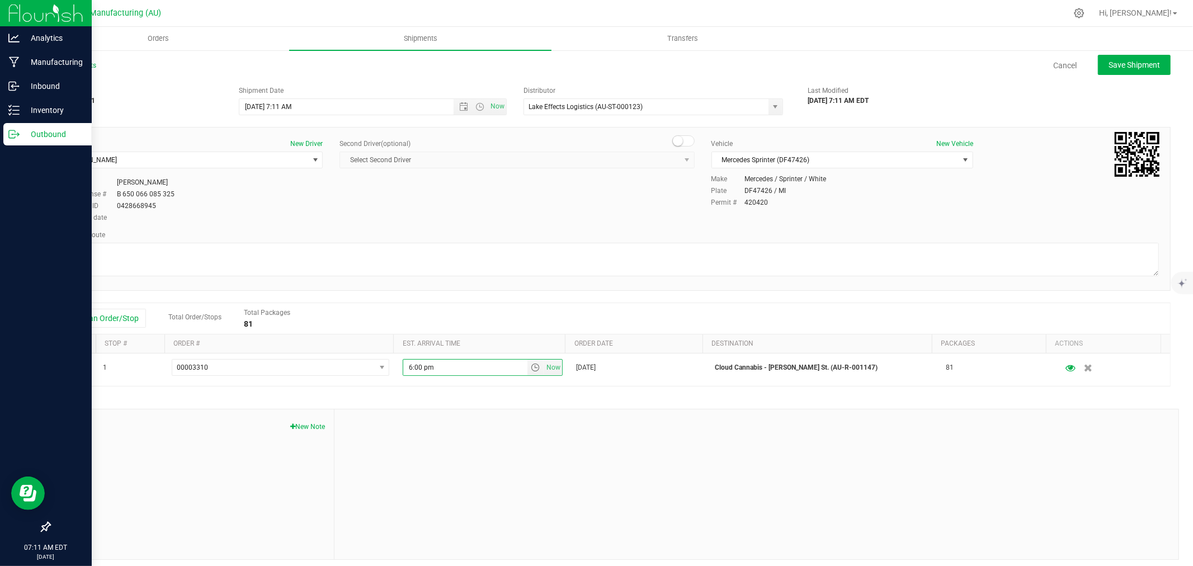
click at [464, 456] on div at bounding box center [756, 484] width 844 height 150
click at [1117, 70] on button "Save Shipment" at bounding box center [1134, 65] width 73 height 20
type input "[DATE] 11:11 AM"
